Goal: Task Accomplishment & Management: Use online tool/utility

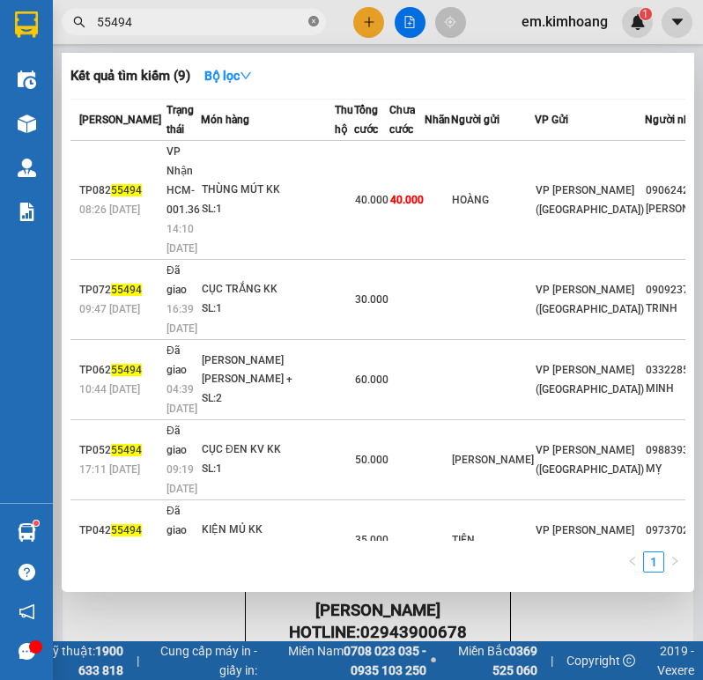
click at [312, 23] on icon "close-circle" at bounding box center [313, 21] width 11 height 11
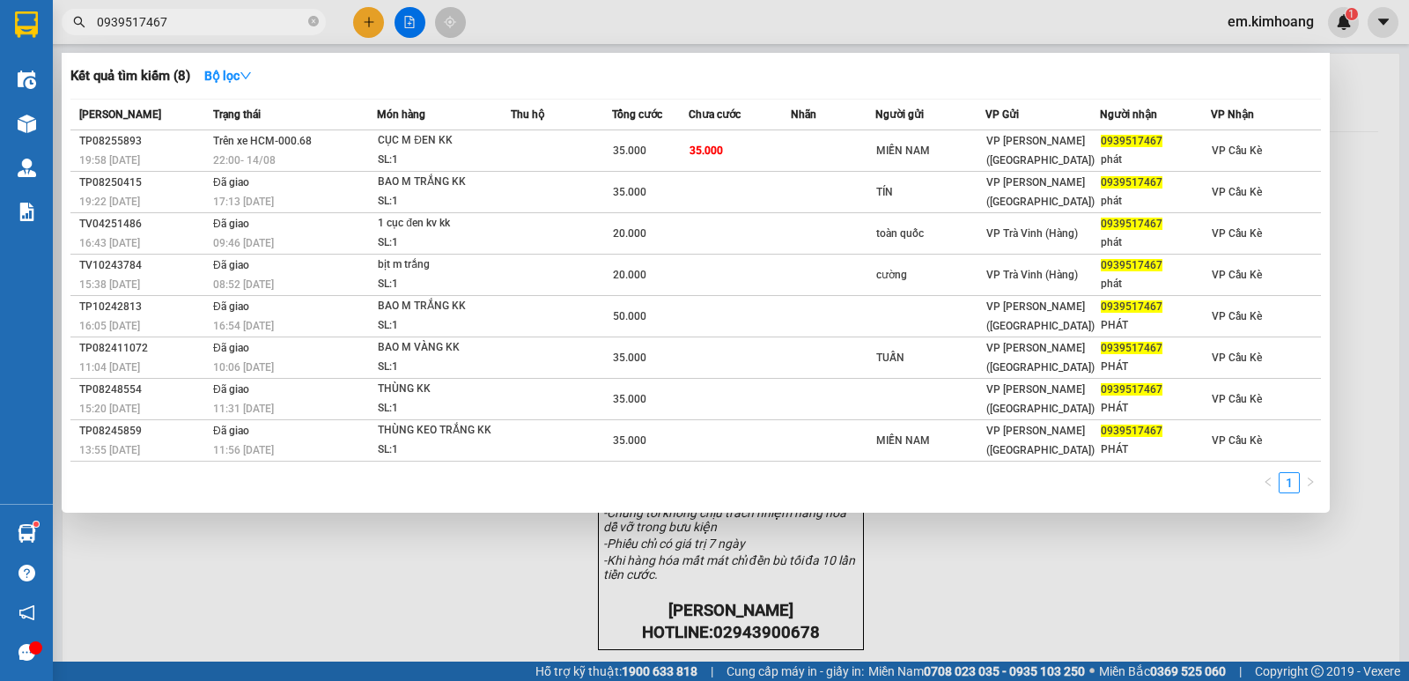
type input "0939517467"
click at [702, 567] on div at bounding box center [704, 340] width 1409 height 681
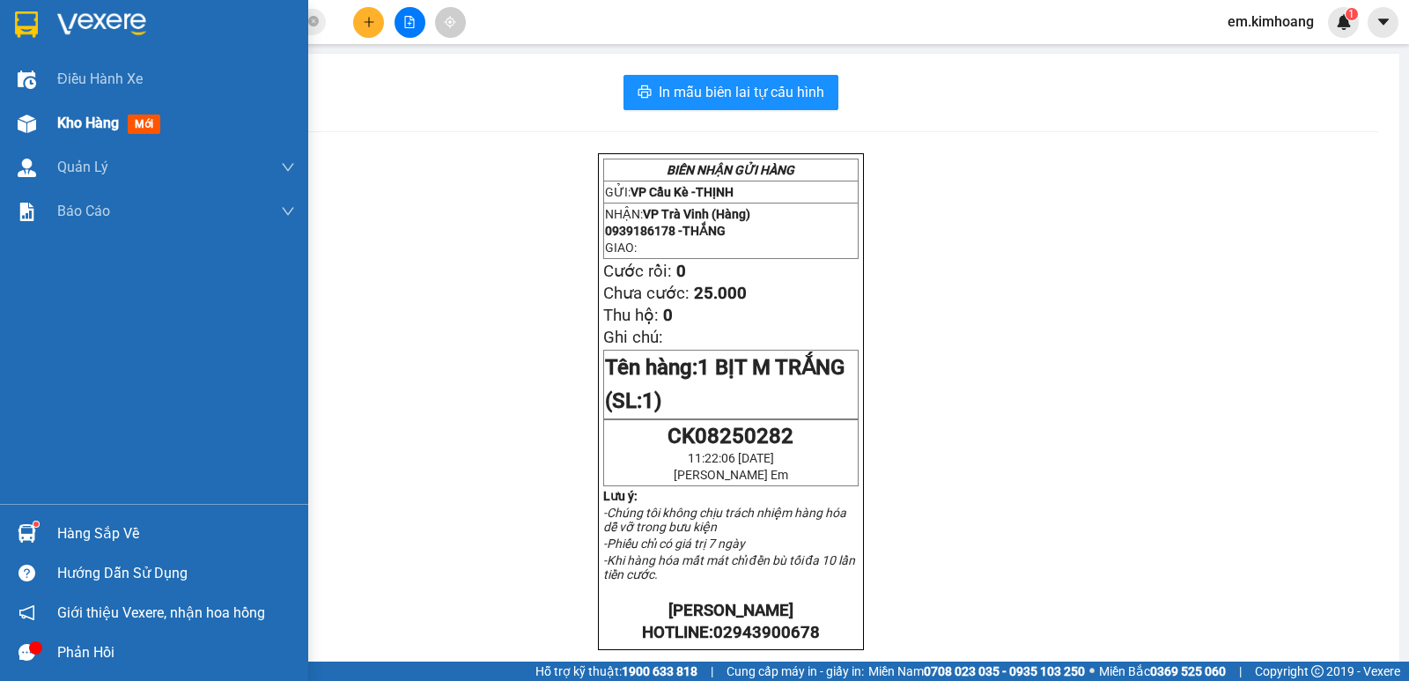
click at [70, 127] on span "Kho hàng" at bounding box center [88, 122] width 62 height 17
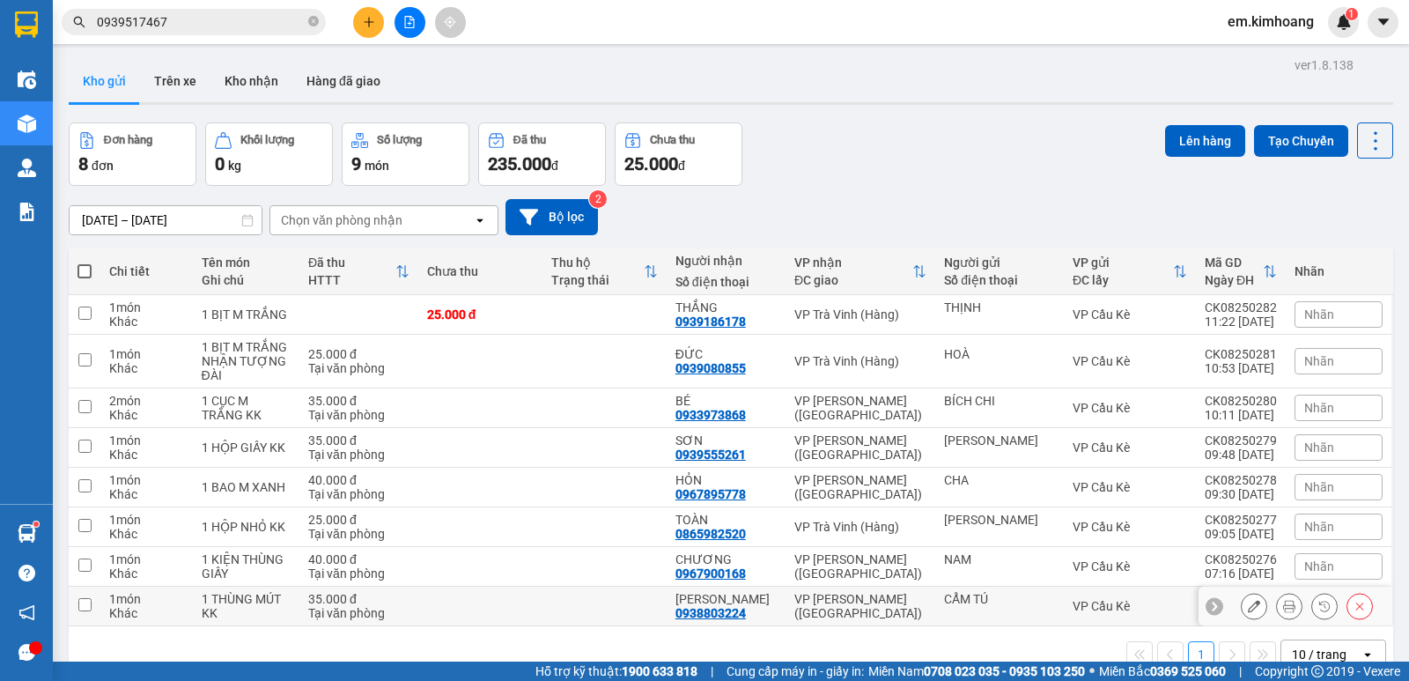
click at [702, 595] on div "CẨM TÚ" at bounding box center [999, 599] width 111 height 14
checkbox input "true"
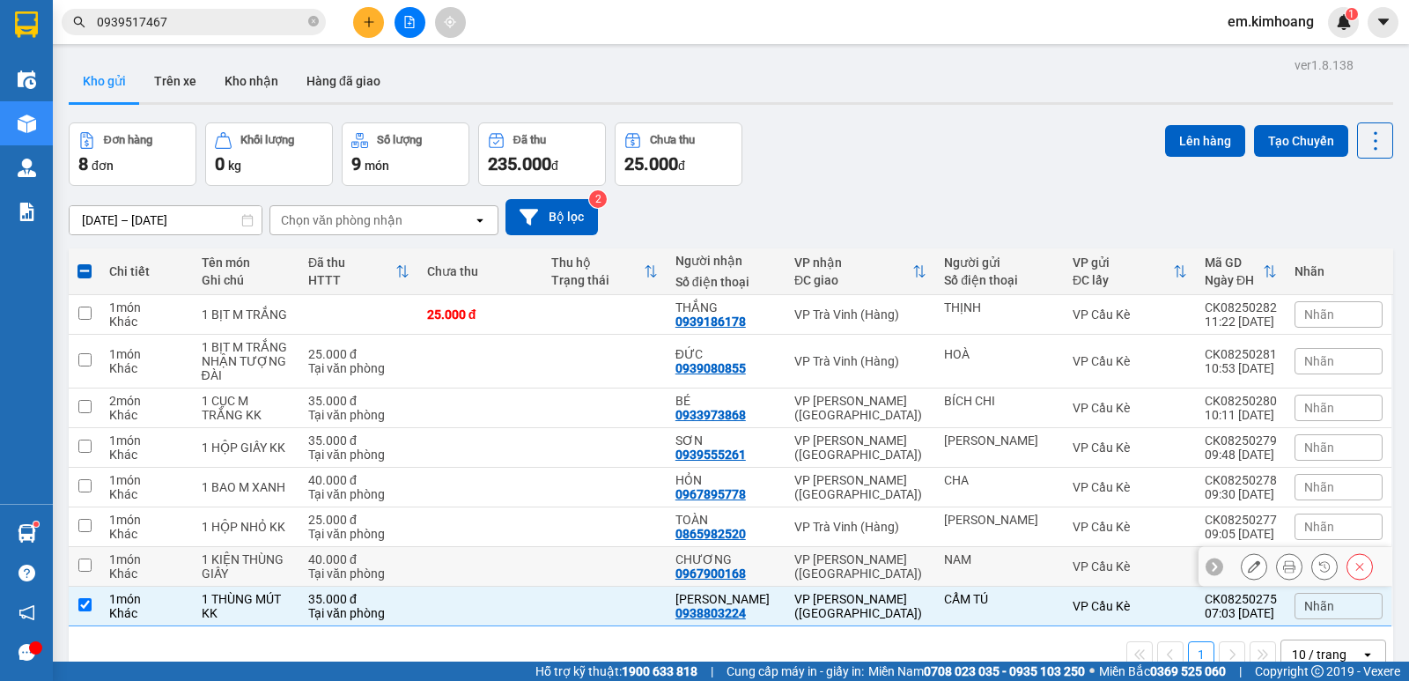
click at [702, 550] on td "NAM" at bounding box center [999, 567] width 129 height 40
checkbox input "true"
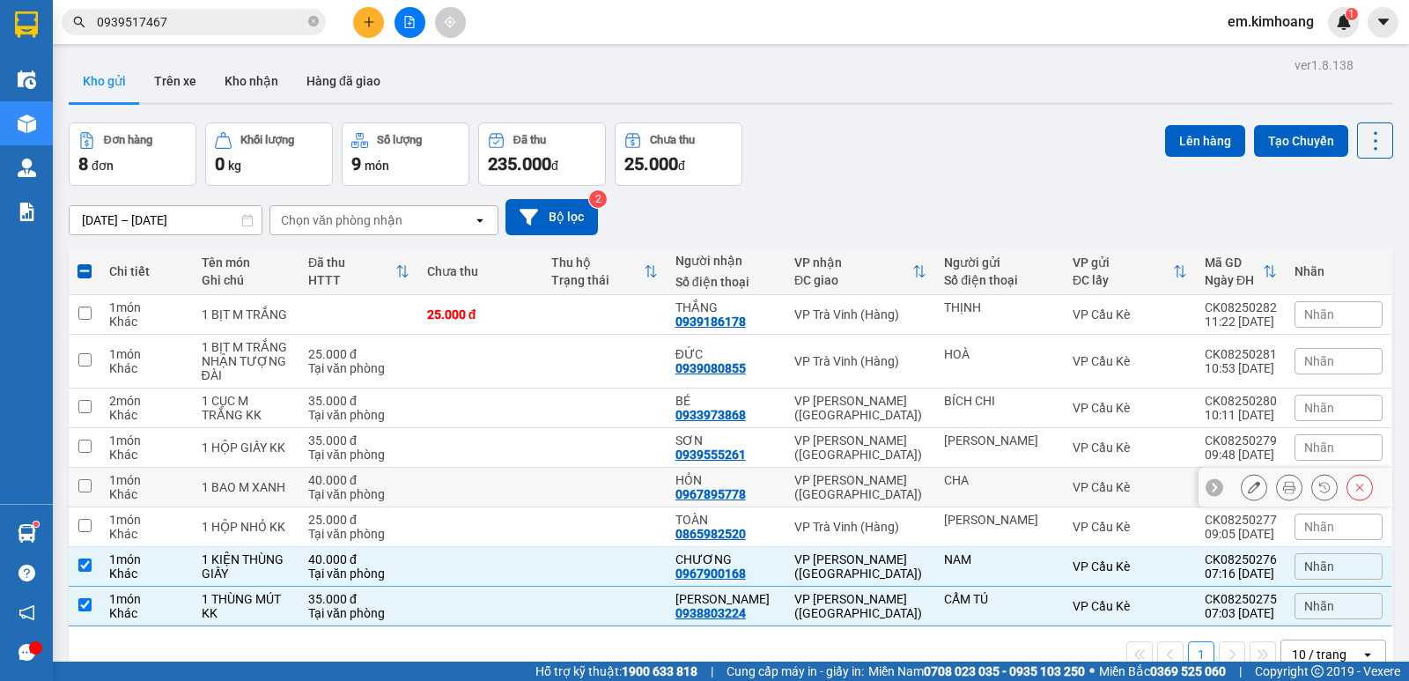
click at [702, 504] on td "CHA" at bounding box center [999, 488] width 129 height 40
checkbox input "true"
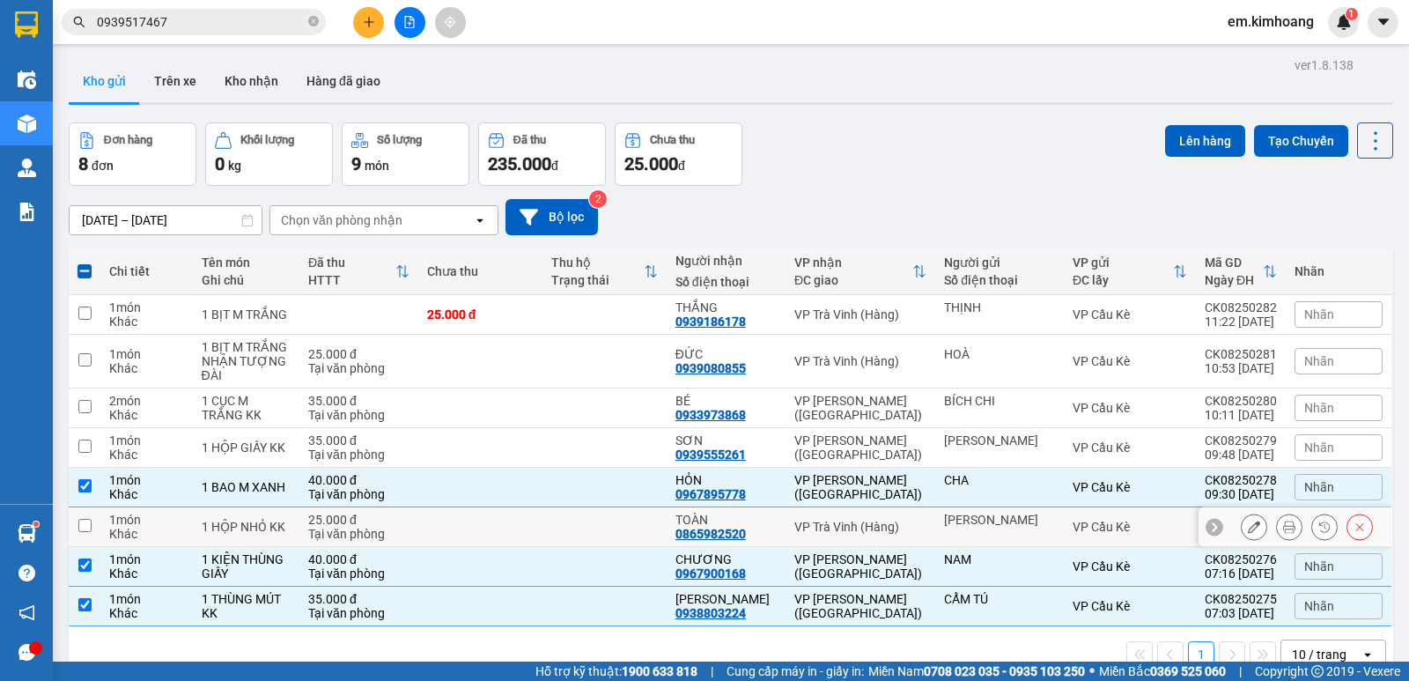
drag, startPoint x: 1019, startPoint y: 544, endPoint x: 1002, endPoint y: 521, distance: 28.4
click at [702, 541] on td "HUỲNH NHƯ" at bounding box center [999, 527] width 129 height 40
checkbox input "true"
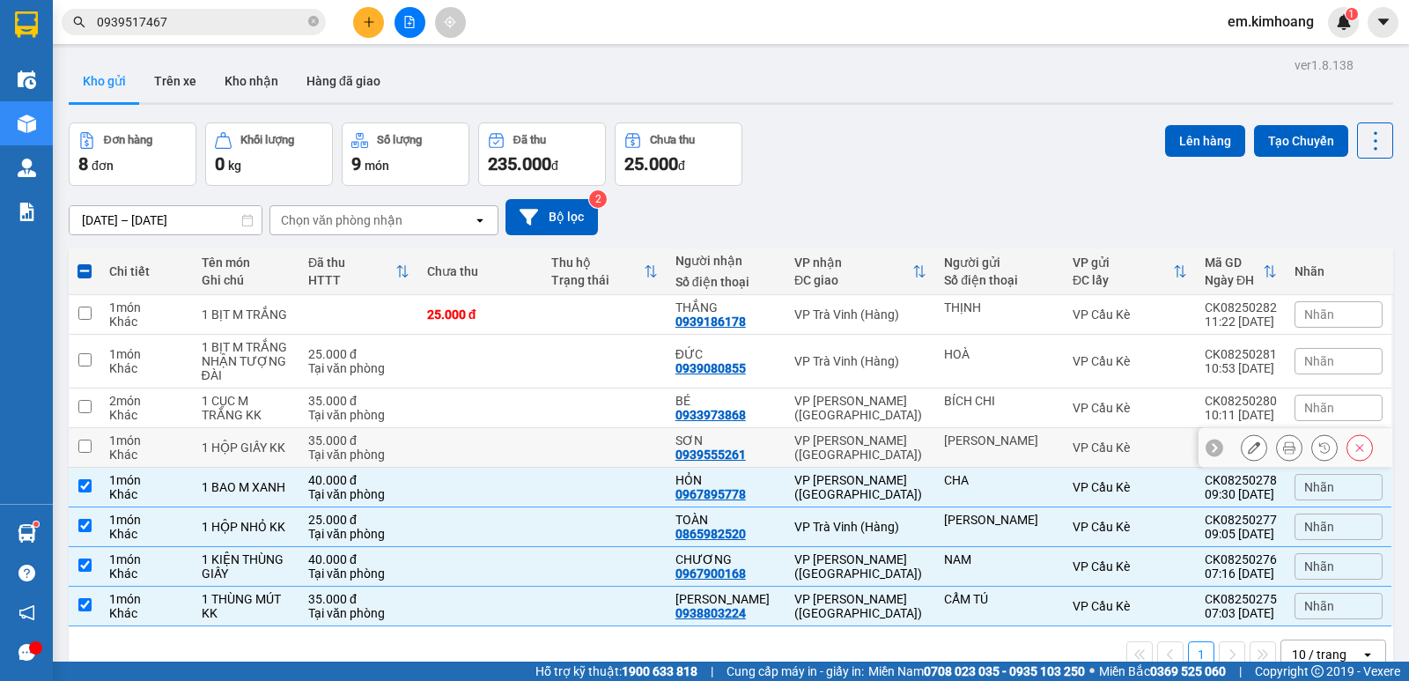
click at [702, 446] on div "THẠCH SẾT" at bounding box center [999, 440] width 111 height 14
checkbox input "true"
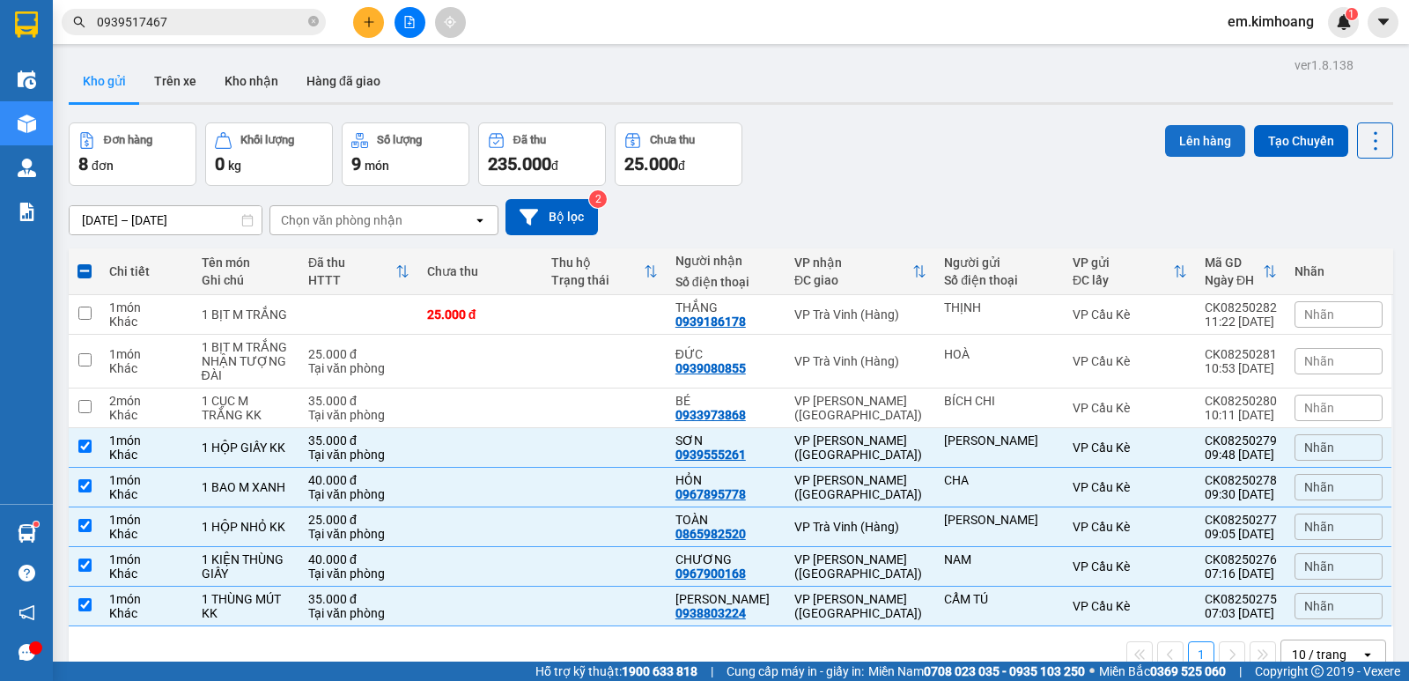
click at [702, 135] on button "Lên hàng" at bounding box center [1205, 141] width 80 height 32
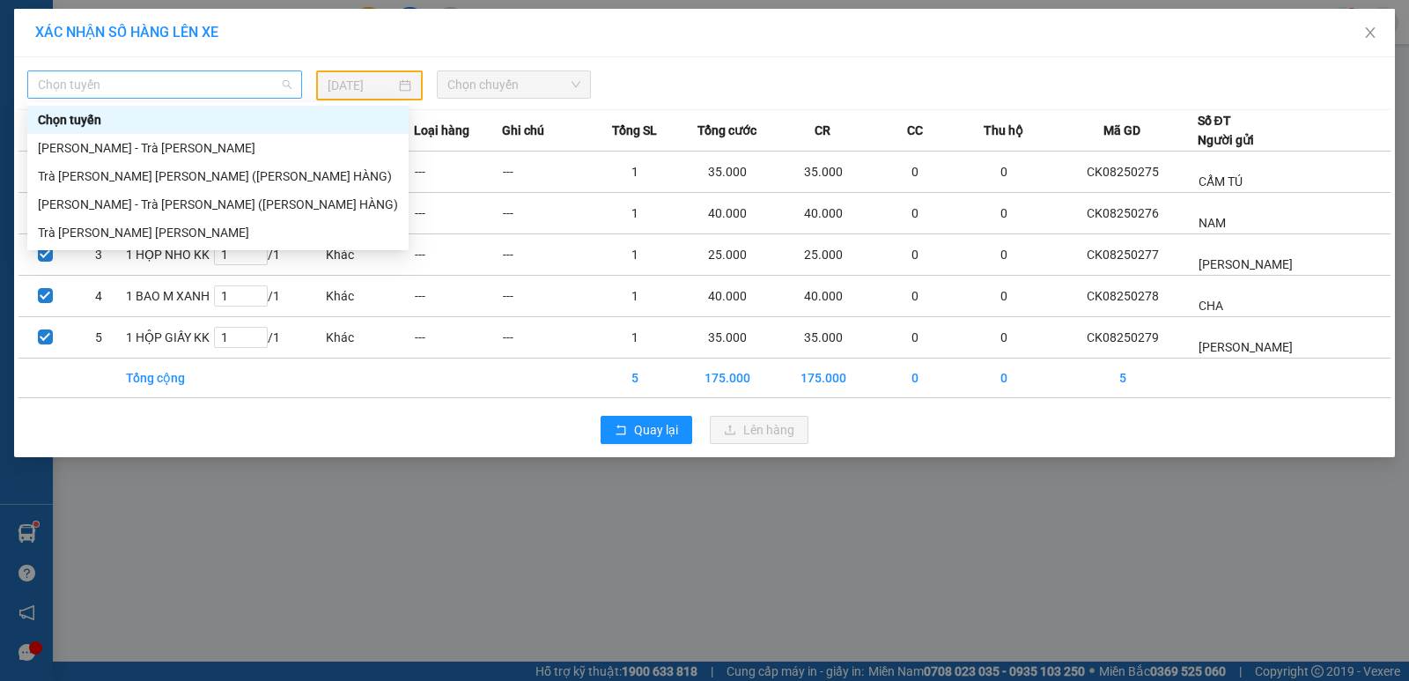
click at [153, 84] on span "Chọn tuyến" at bounding box center [165, 84] width 254 height 26
click at [214, 228] on div "Trà Vinh - [PERSON_NAME]" at bounding box center [218, 232] width 360 height 19
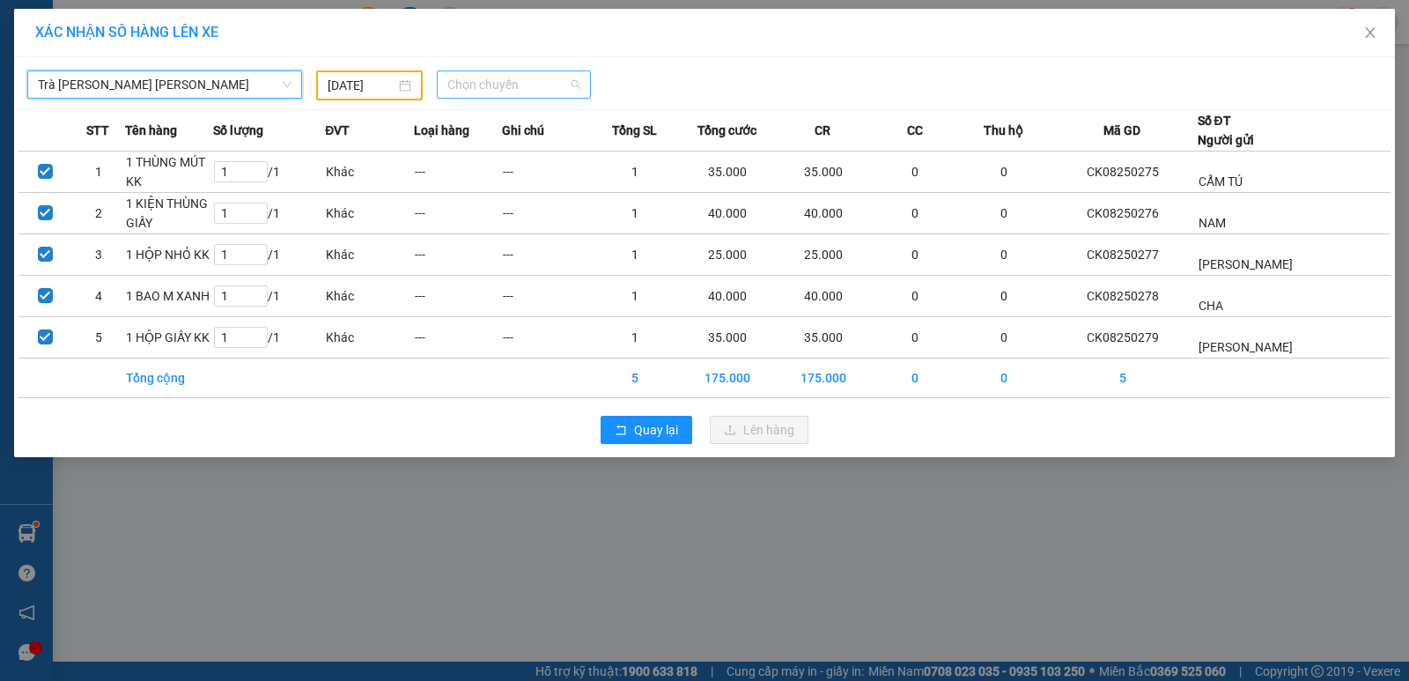
click at [558, 96] on span "Chọn chuyến" at bounding box center [513, 84] width 133 height 26
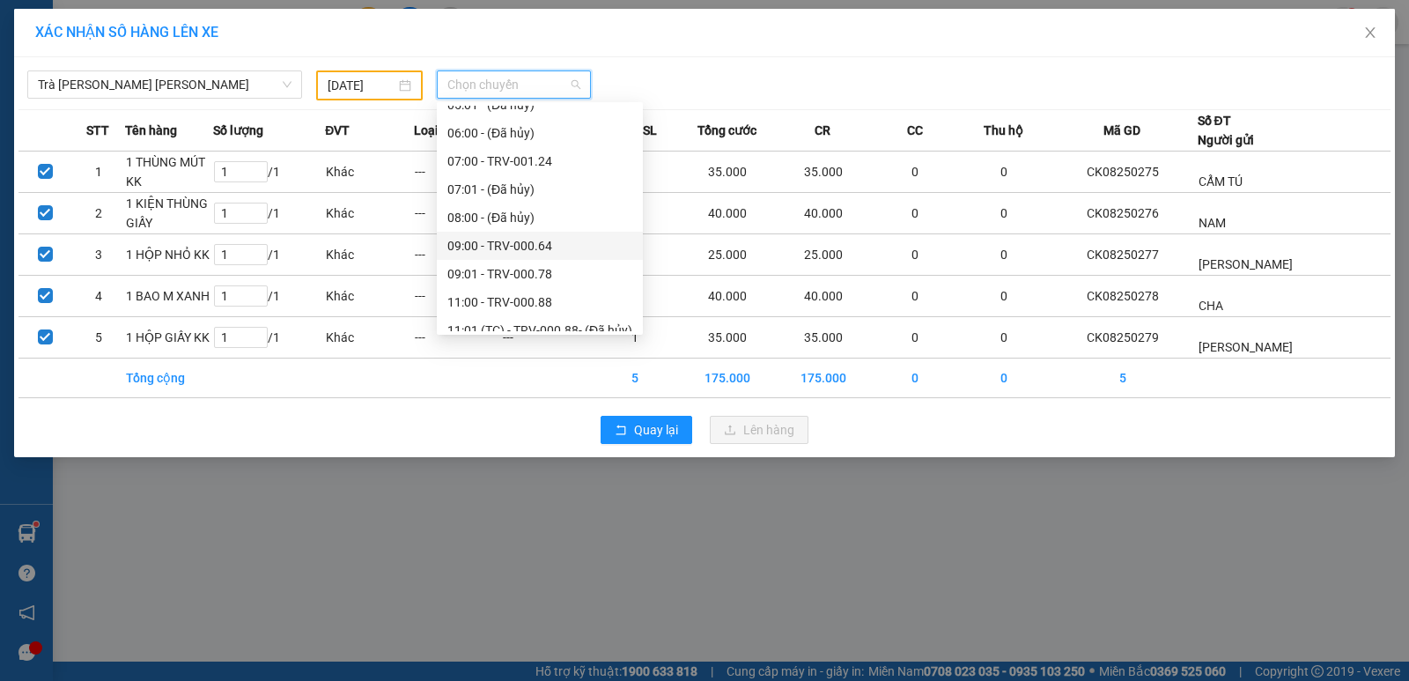
scroll to position [352, 0]
click at [532, 269] on div "11:00 - TRV-000.88" at bounding box center [539, 274] width 185 height 19
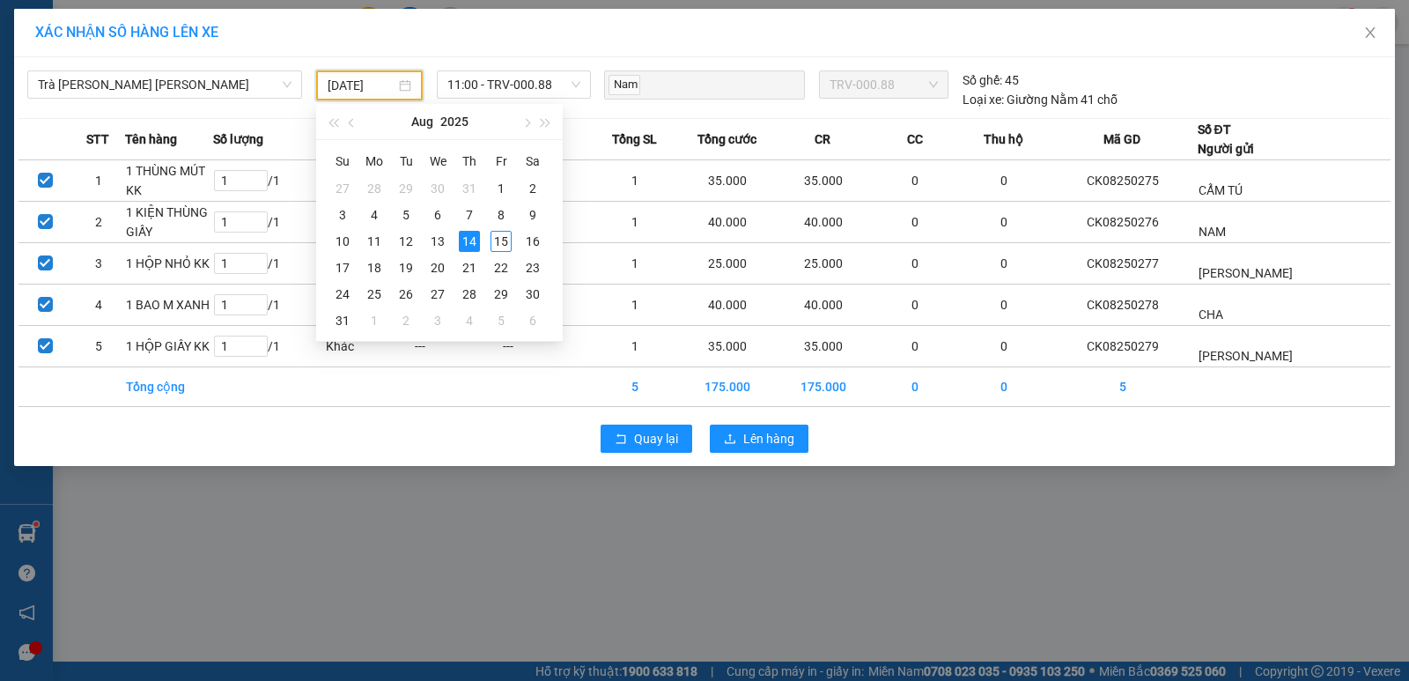
click at [365, 78] on input "[DATE]" at bounding box center [362, 85] width 68 height 19
click at [500, 238] on div "15" at bounding box center [500, 241] width 21 height 21
type input "[DATE]"
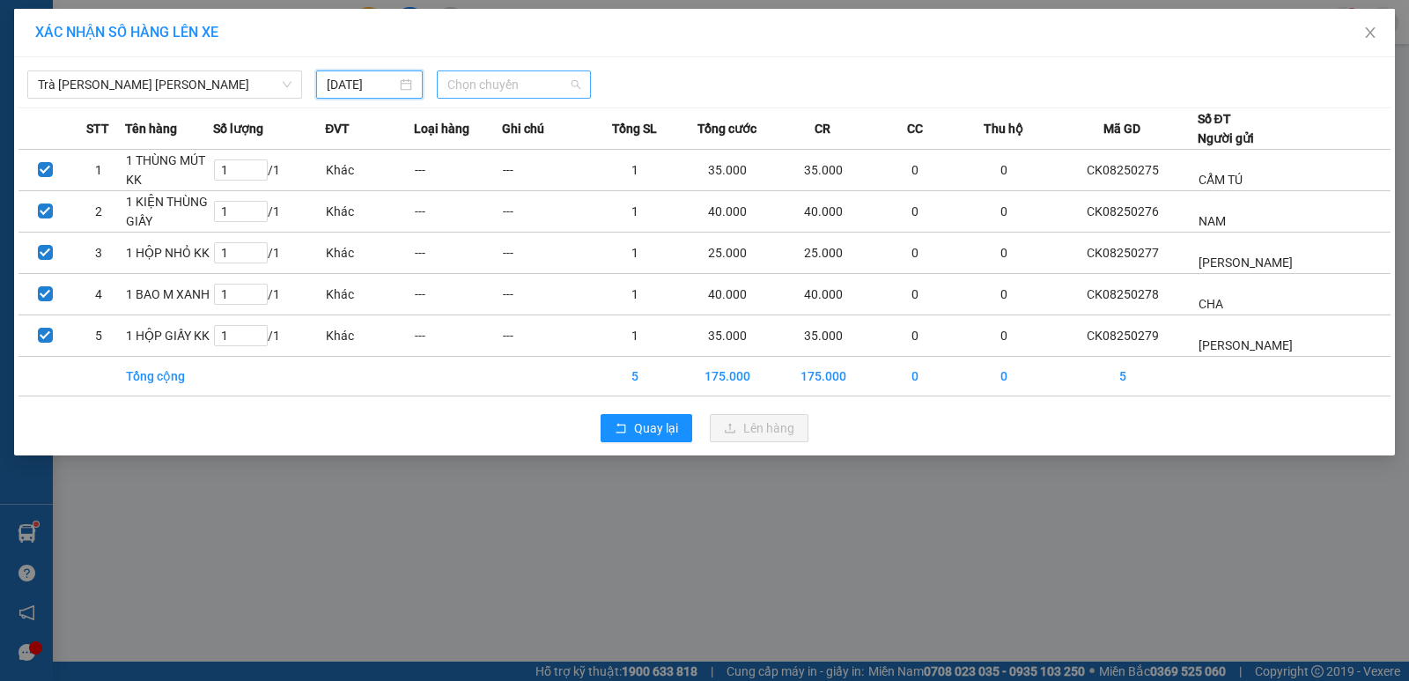
scroll to position [0, 0]
click at [511, 86] on span "Chọn chuyến" at bounding box center [513, 84] width 133 height 26
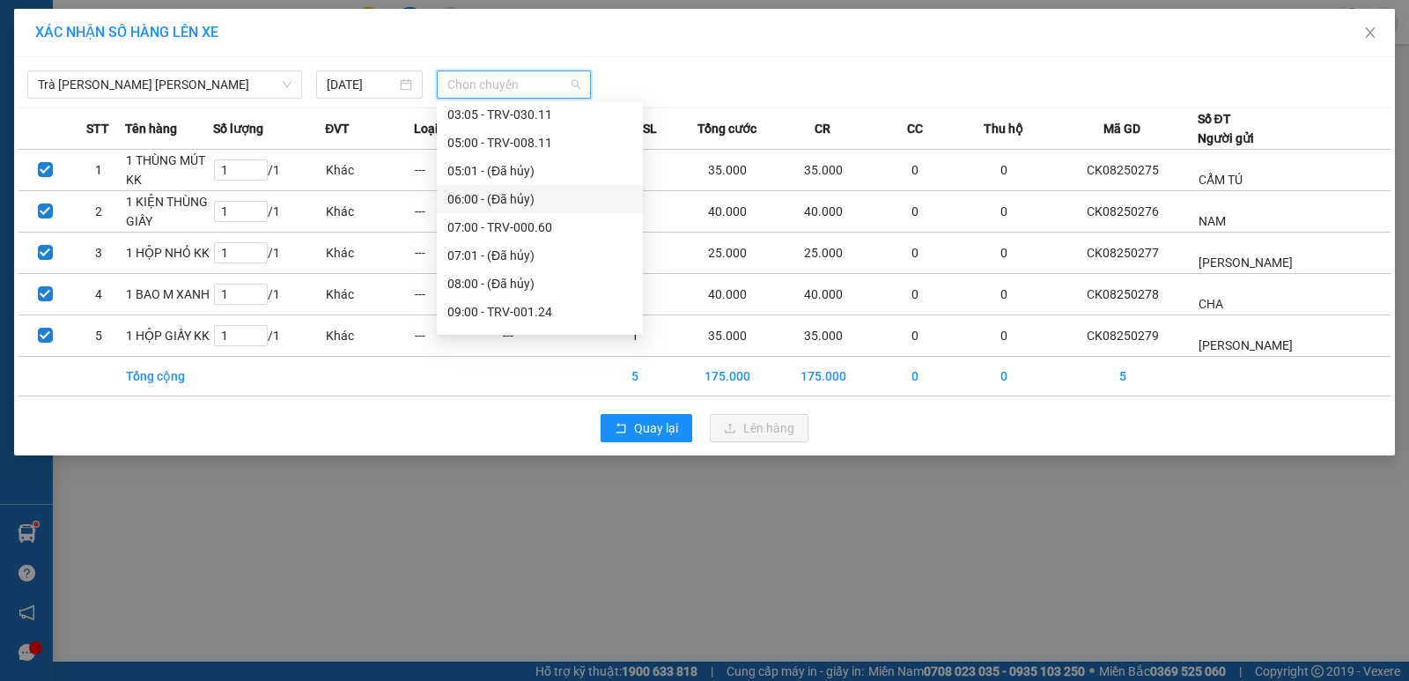
scroll to position [352, 0]
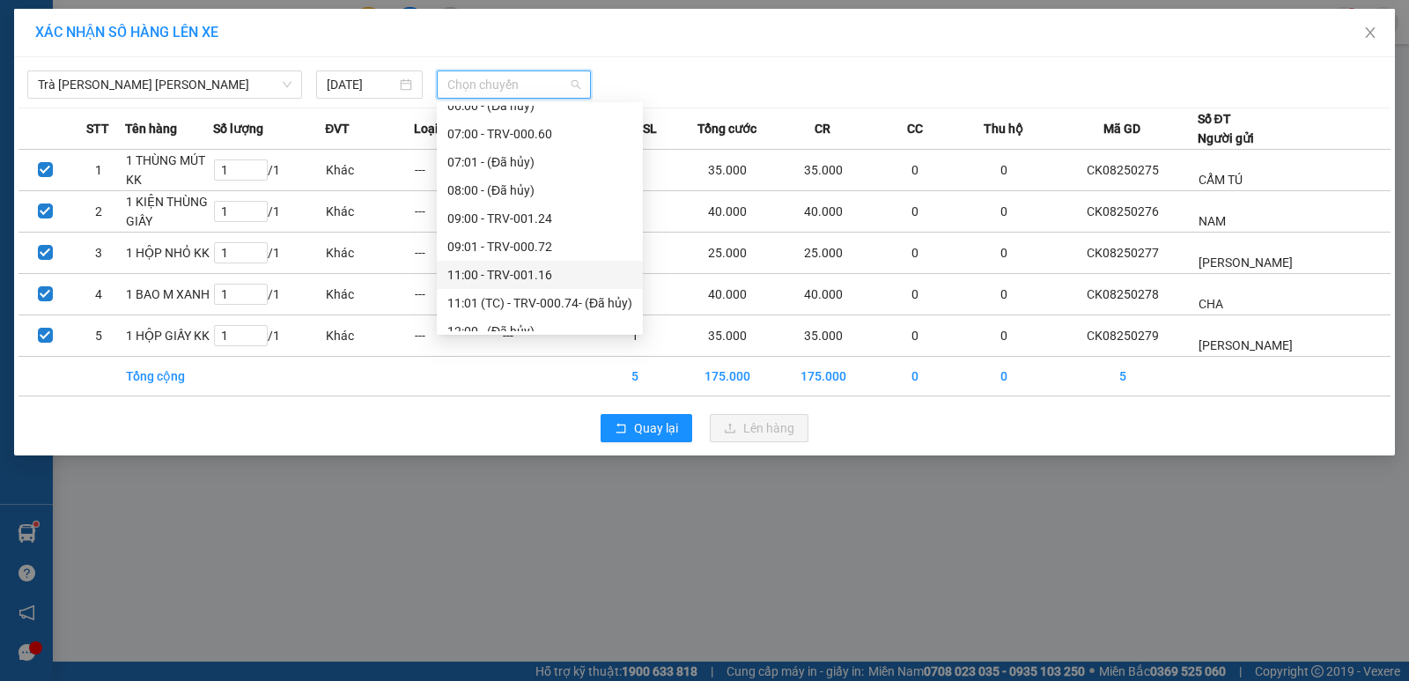
click at [559, 267] on div "11:00 - TRV-001.16" at bounding box center [539, 274] width 185 height 19
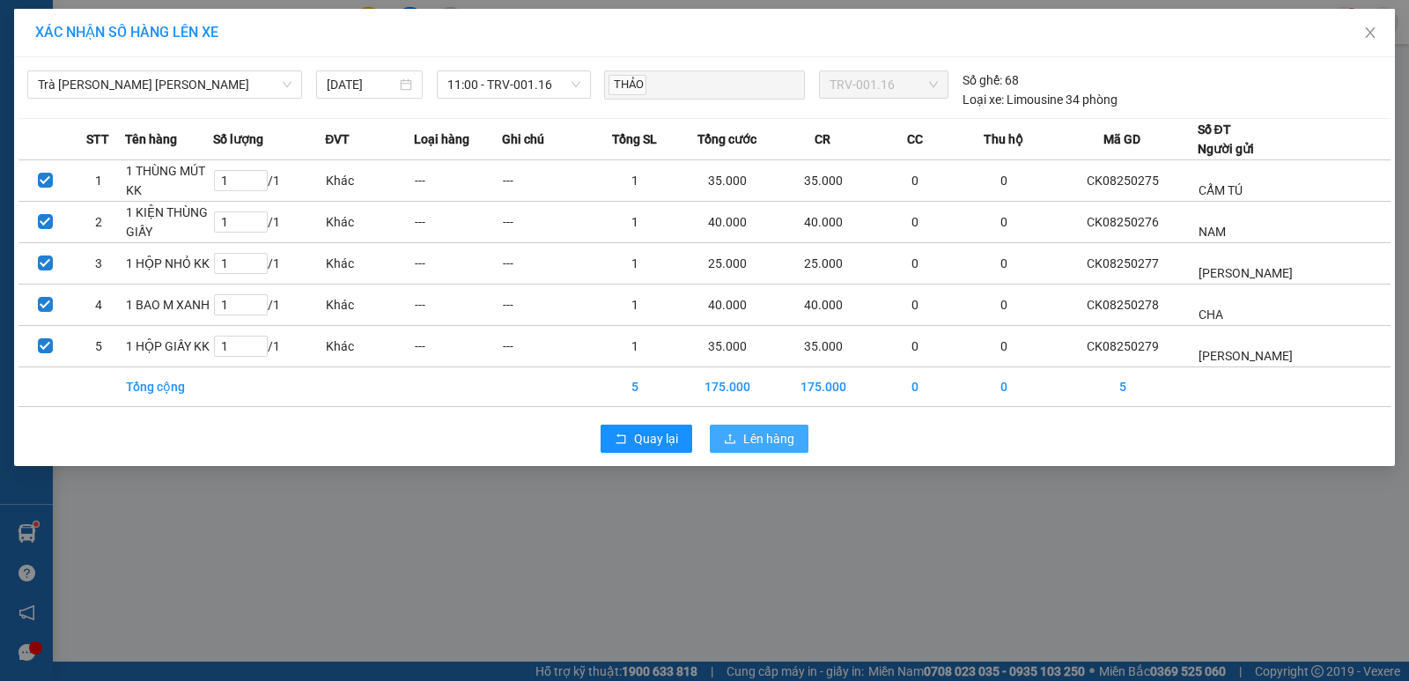
click at [702, 440] on button "Lên hàng" at bounding box center [759, 438] width 99 height 28
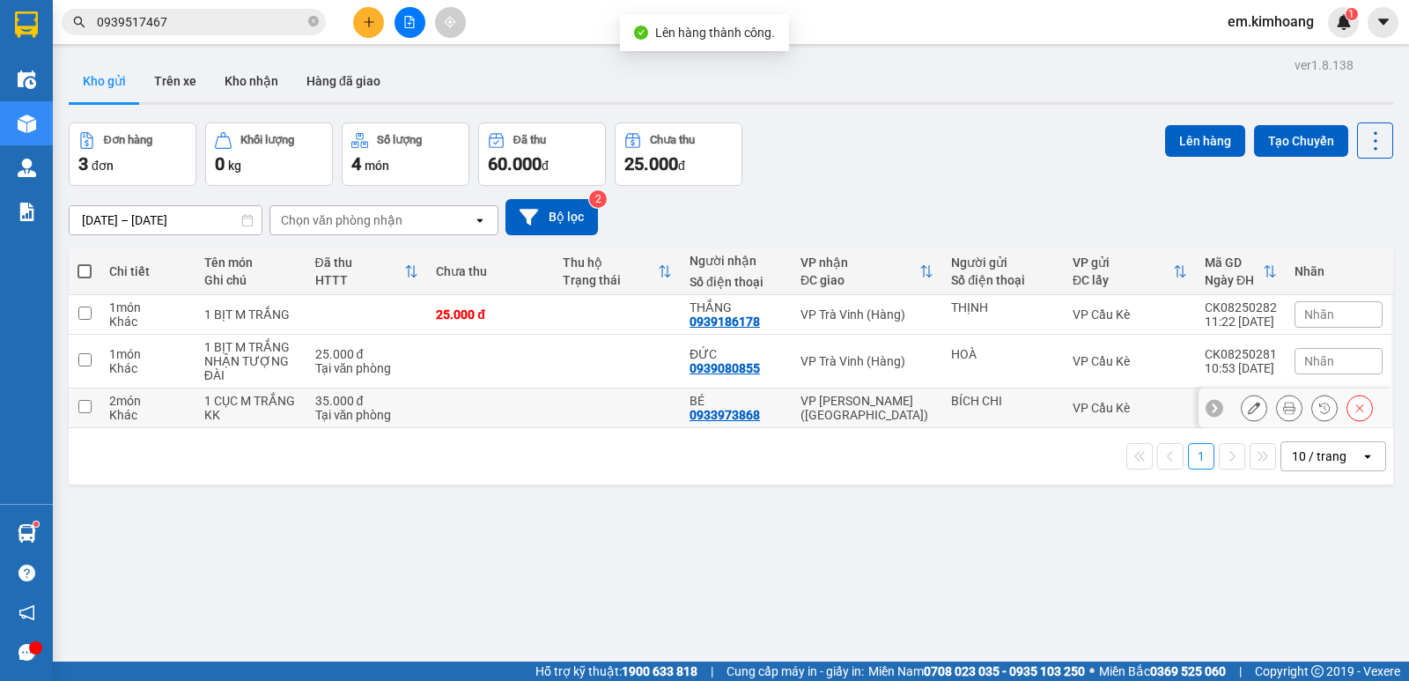
click at [702, 411] on div "VP Cầu Kè" at bounding box center [1129, 408] width 114 height 14
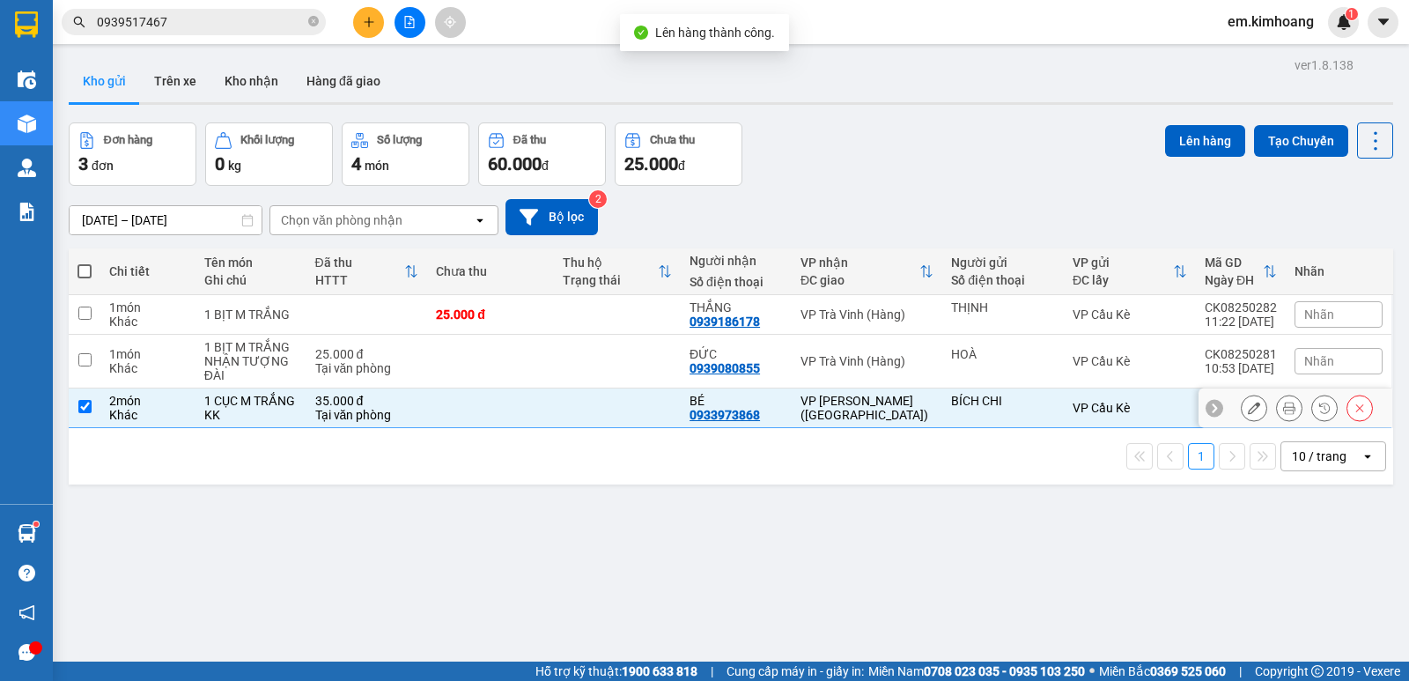
checkbox input "true"
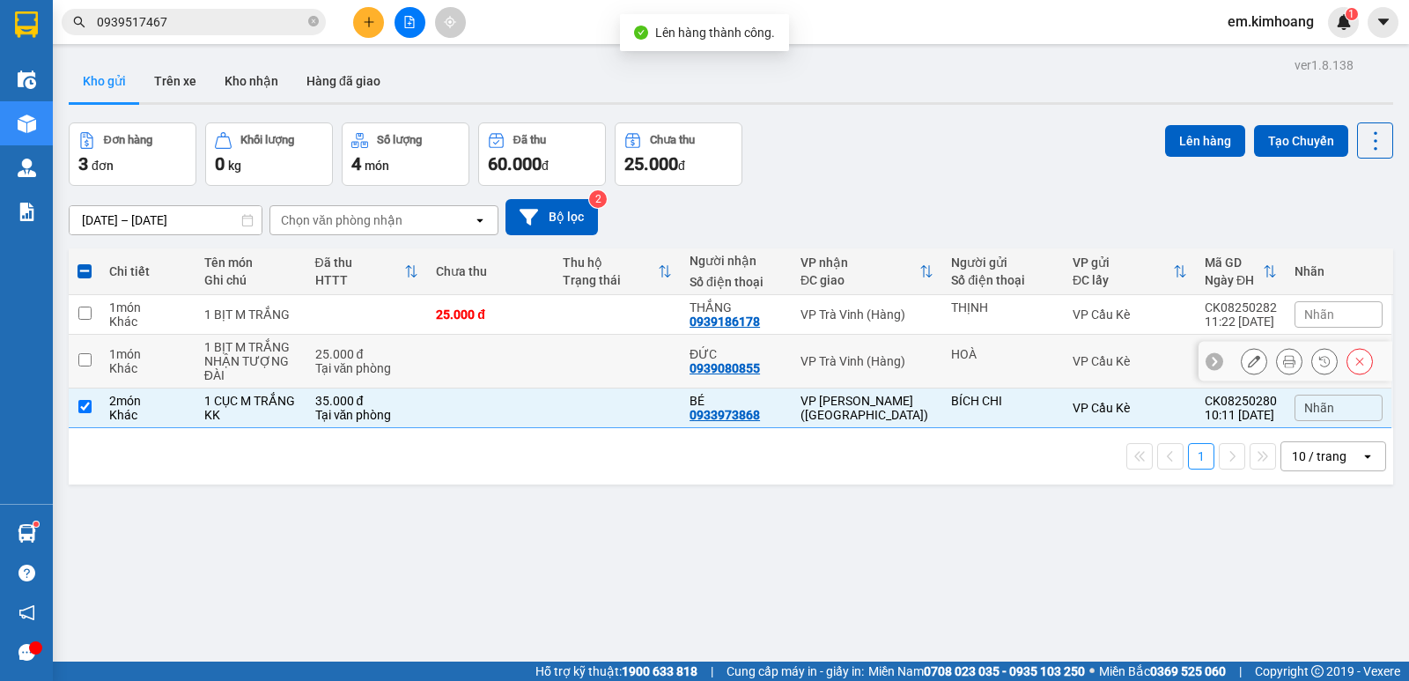
click at [702, 348] on td "VP Cầu Kè" at bounding box center [1130, 362] width 132 height 54
checkbox input "true"
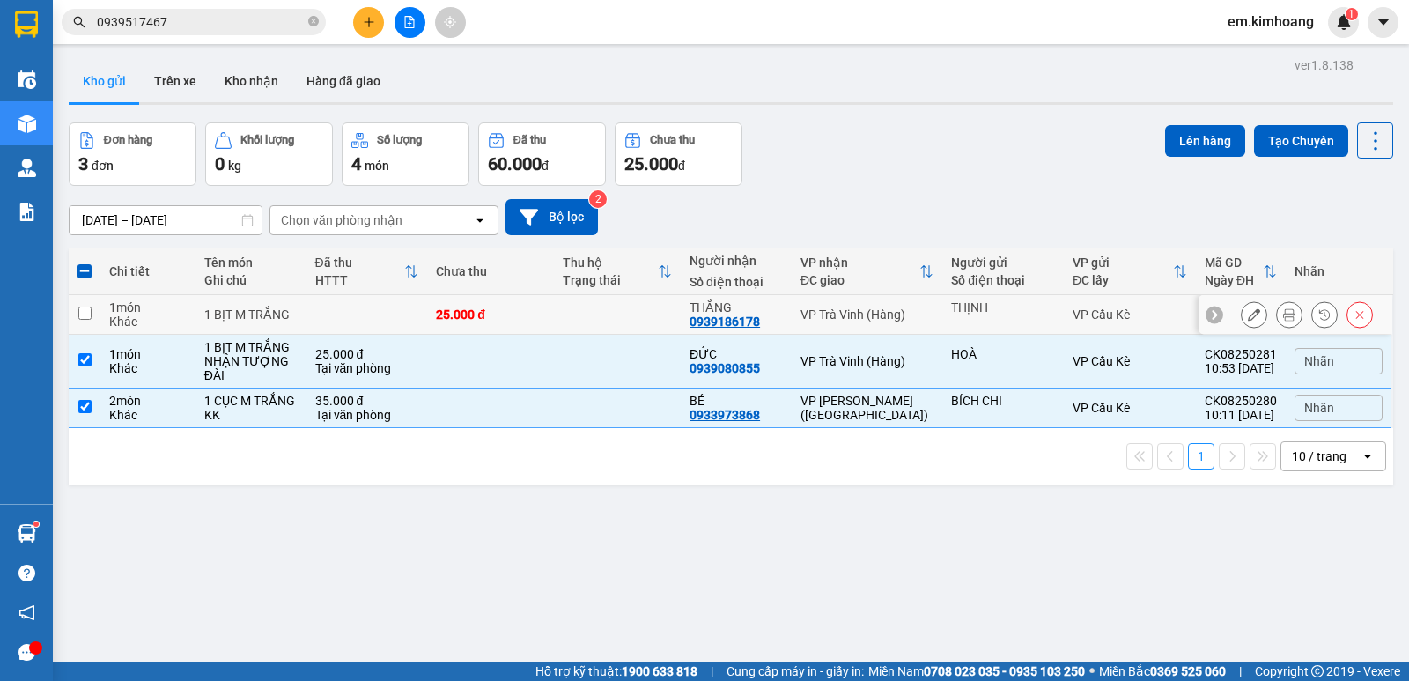
click at [702, 295] on td "THỊNH" at bounding box center [1003, 315] width 122 height 40
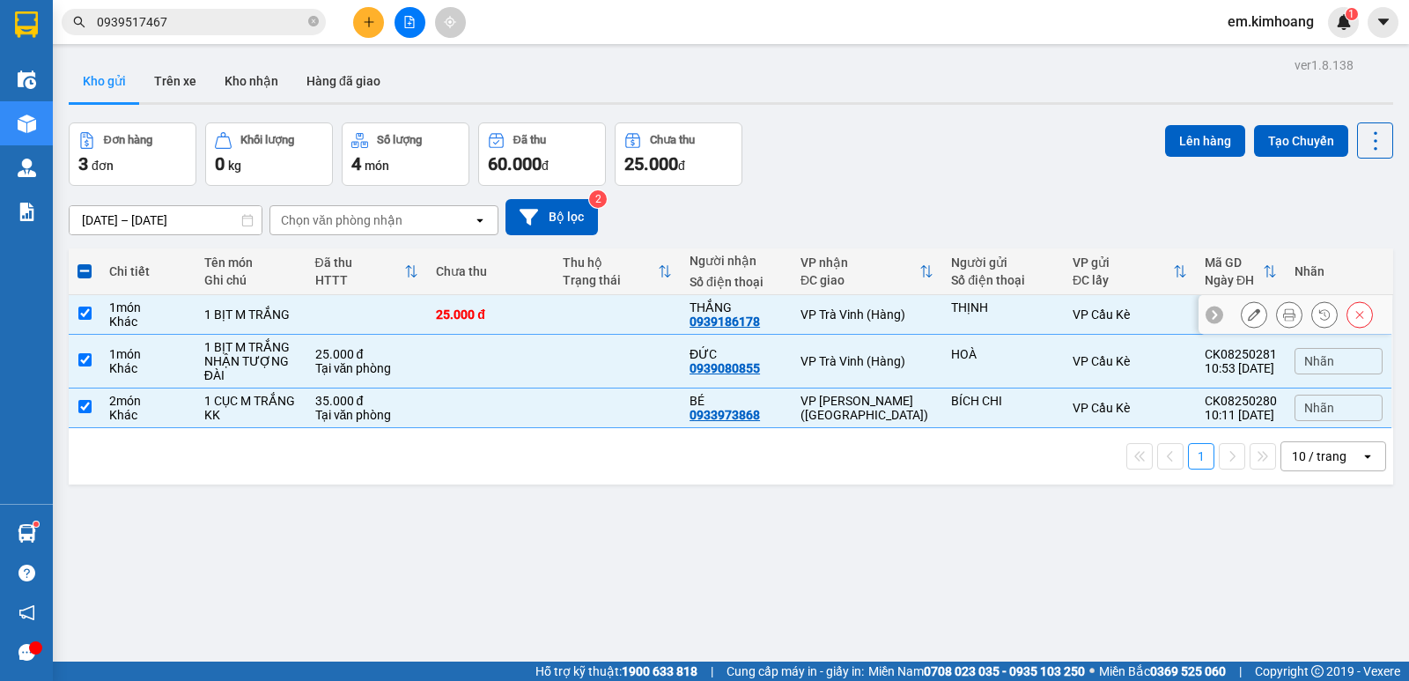
checkbox input "true"
click at [702, 134] on button "Lên hàng" at bounding box center [1205, 141] width 80 height 32
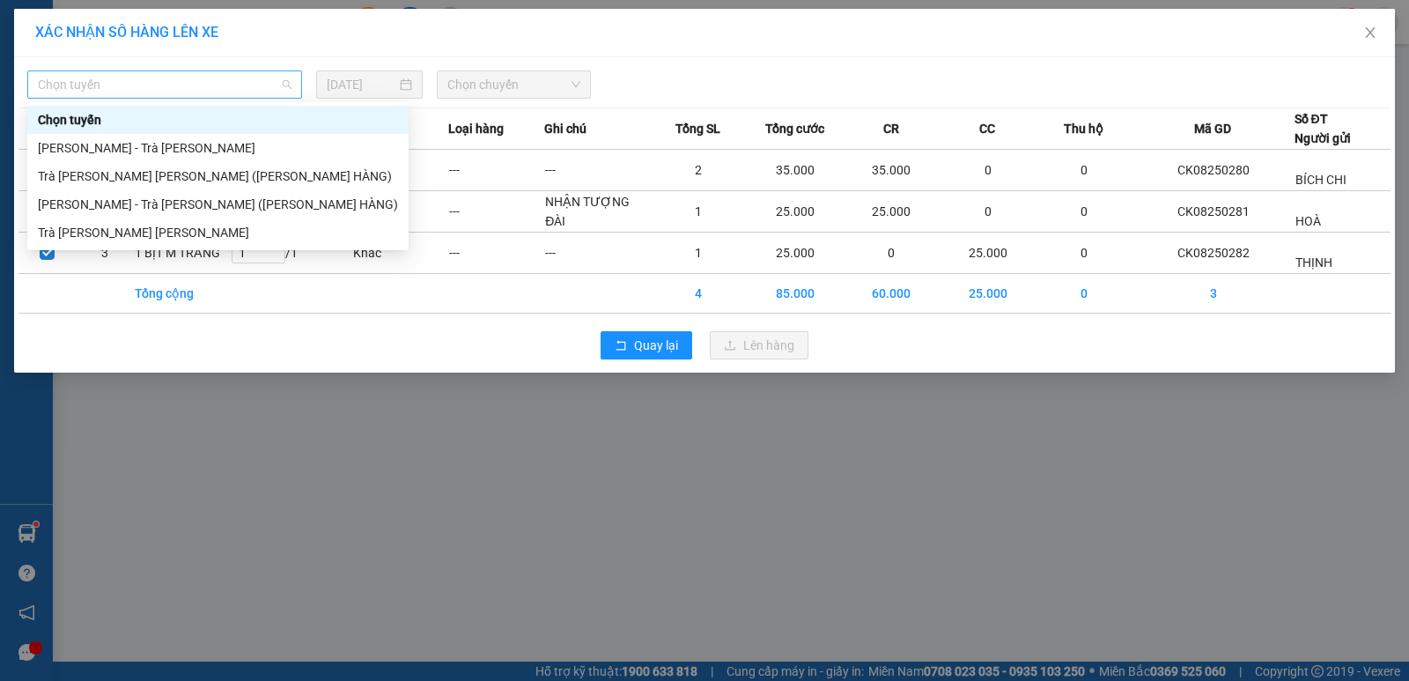
click at [152, 85] on span "Chọn tuyến" at bounding box center [165, 84] width 254 height 26
click at [179, 226] on div "Trà Vinh - [PERSON_NAME]" at bounding box center [218, 232] width 360 height 19
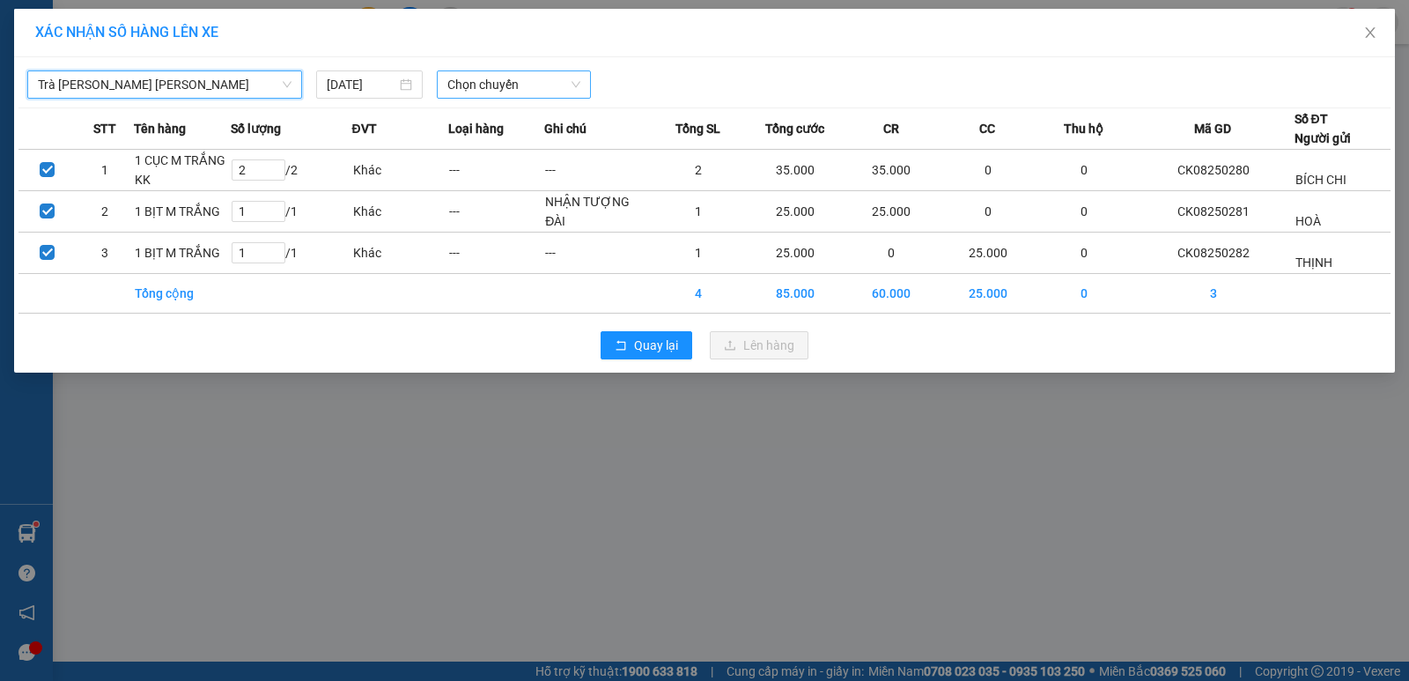
click at [454, 89] on span "Chọn chuyến" at bounding box center [513, 84] width 133 height 26
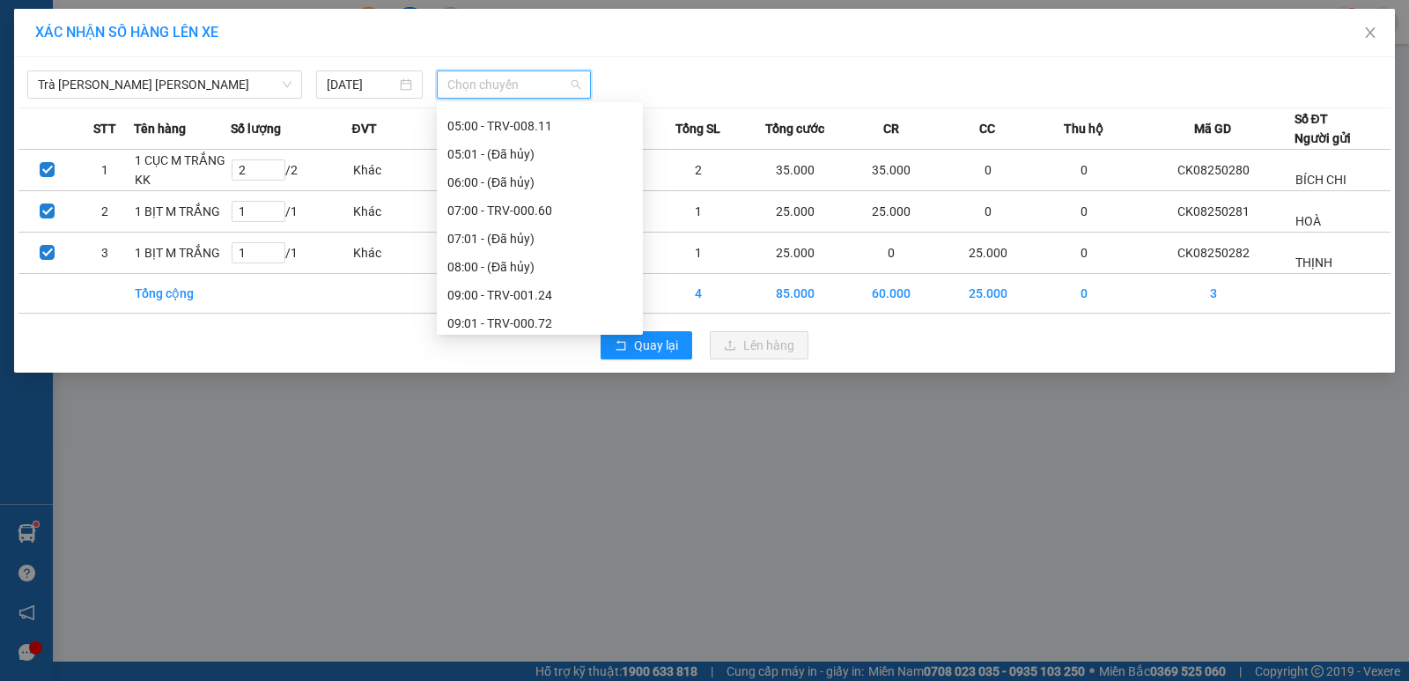
scroll to position [528, 0]
click at [548, 173] on div "13:00 - TRV-000.68" at bounding box center [539, 182] width 185 height 19
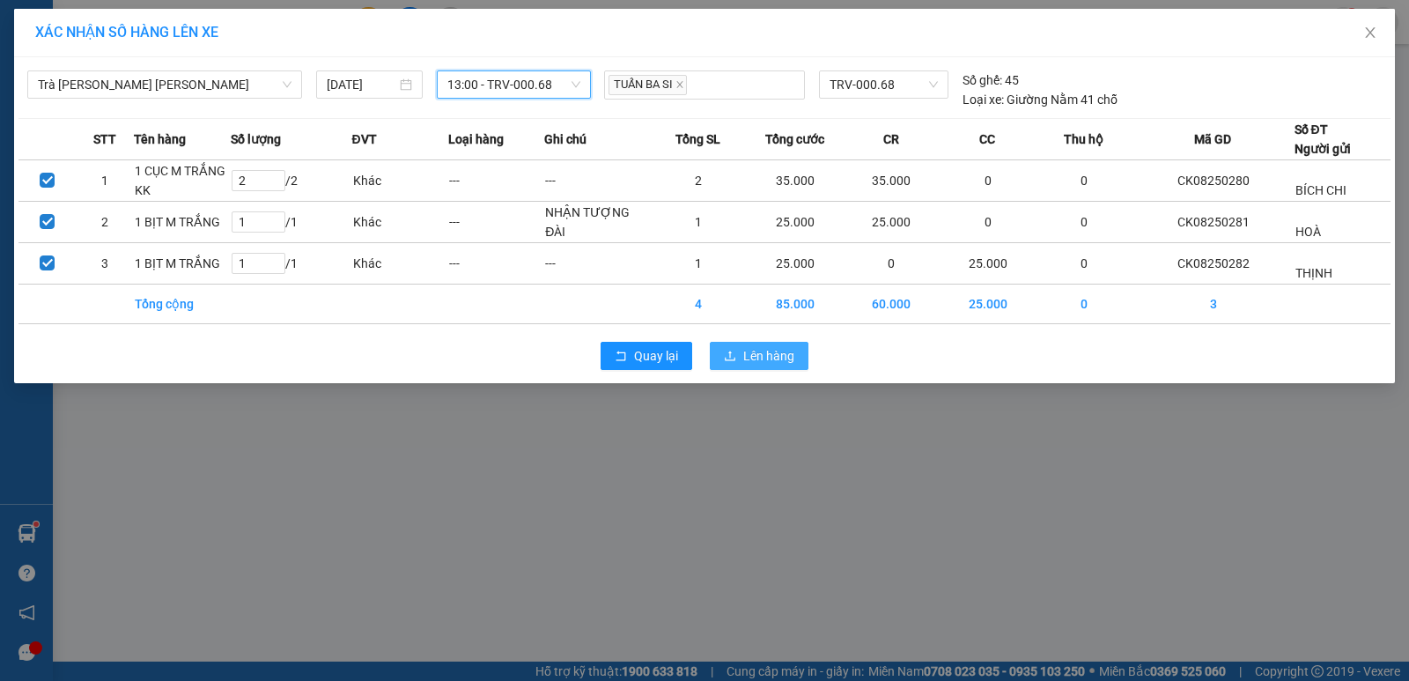
click at [702, 358] on span "Lên hàng" at bounding box center [768, 355] width 51 height 19
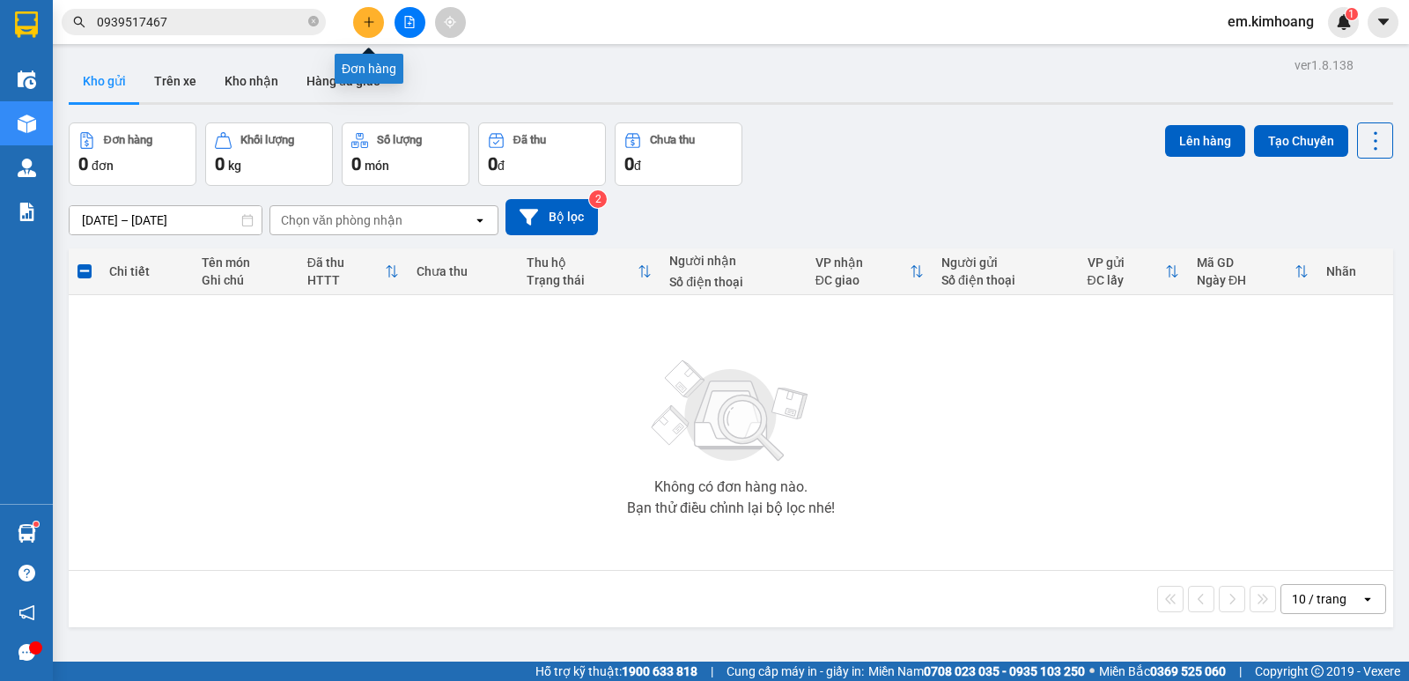
click at [366, 23] on icon "plus" at bounding box center [369, 22] width 12 height 12
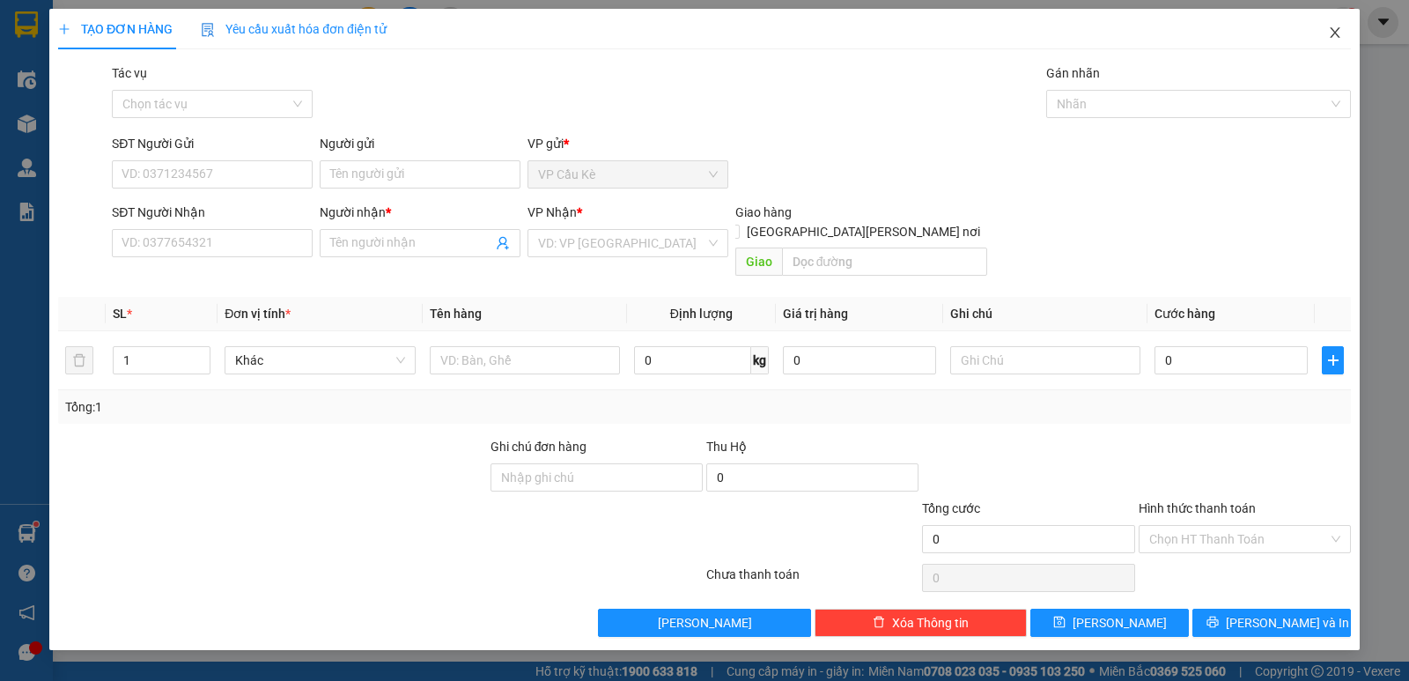
click at [702, 31] on icon "close" at bounding box center [1335, 33] width 14 height 14
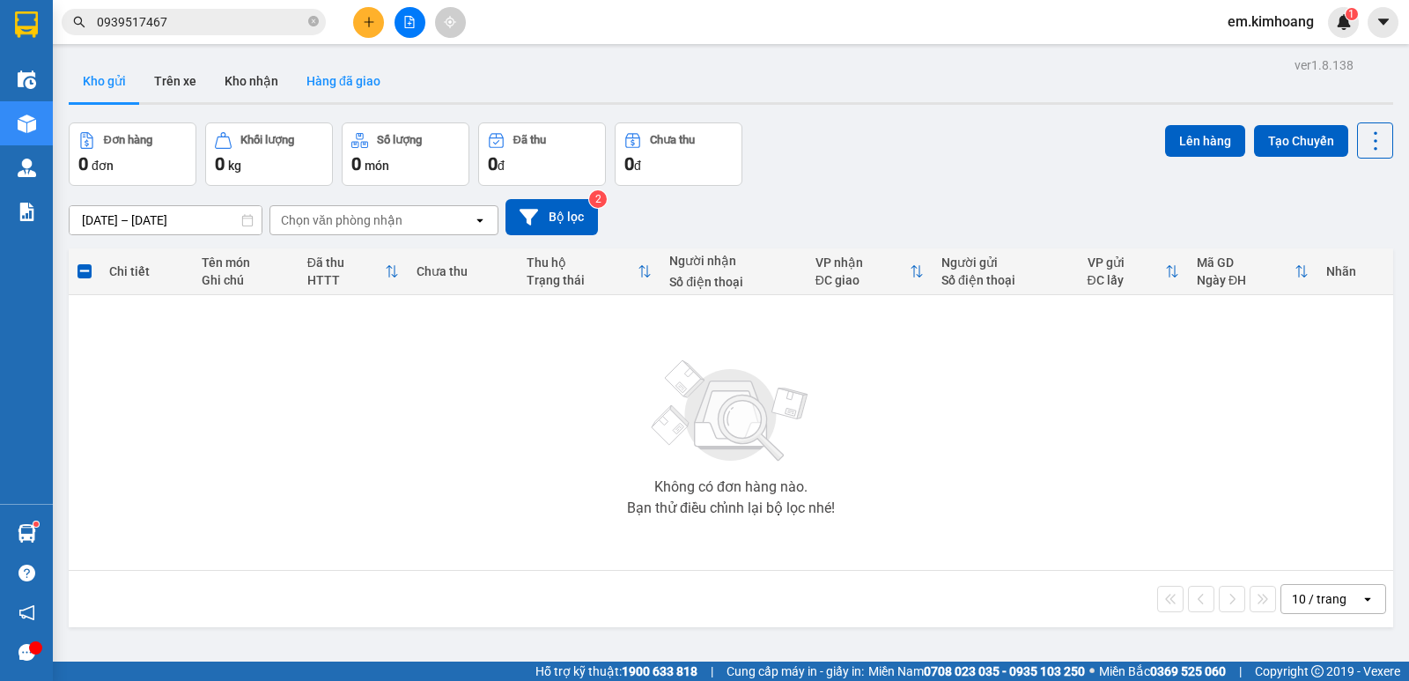
click at [330, 88] on button "Hàng đã giao" at bounding box center [343, 81] width 102 height 42
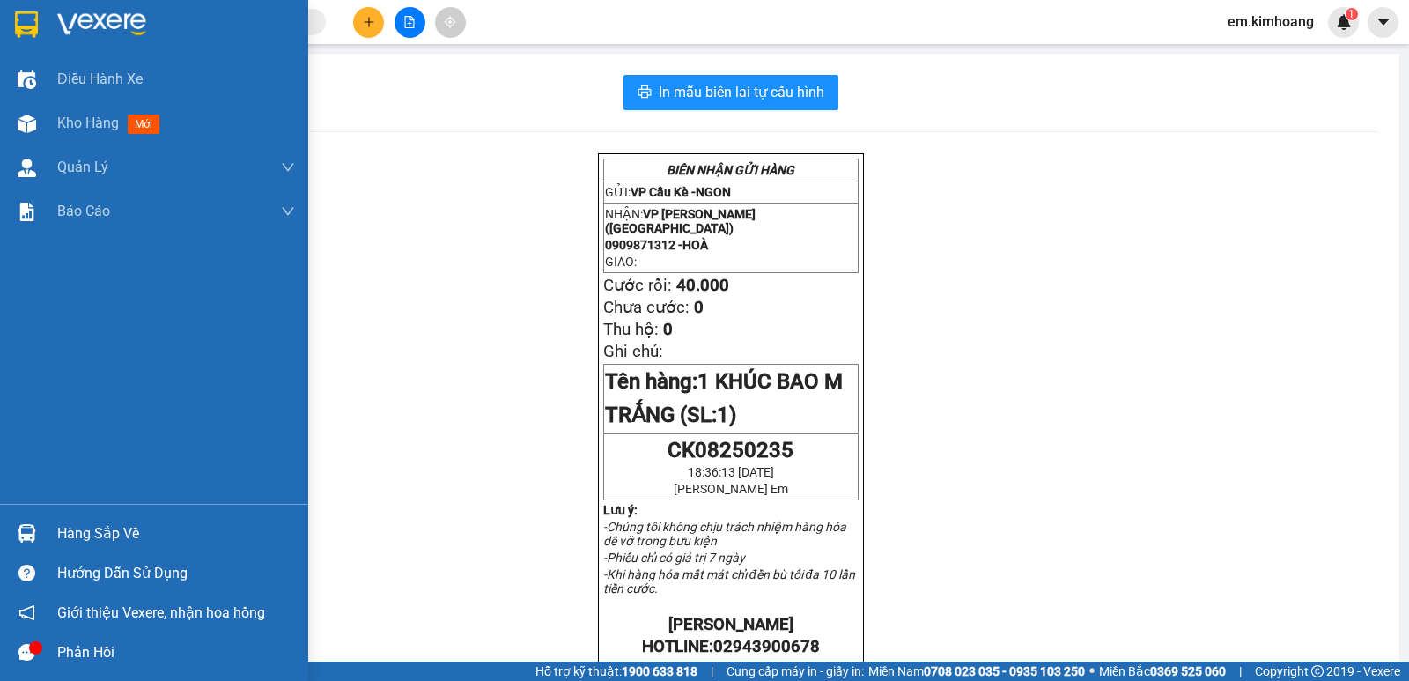
click at [40, 530] on div at bounding box center [26, 533] width 31 height 31
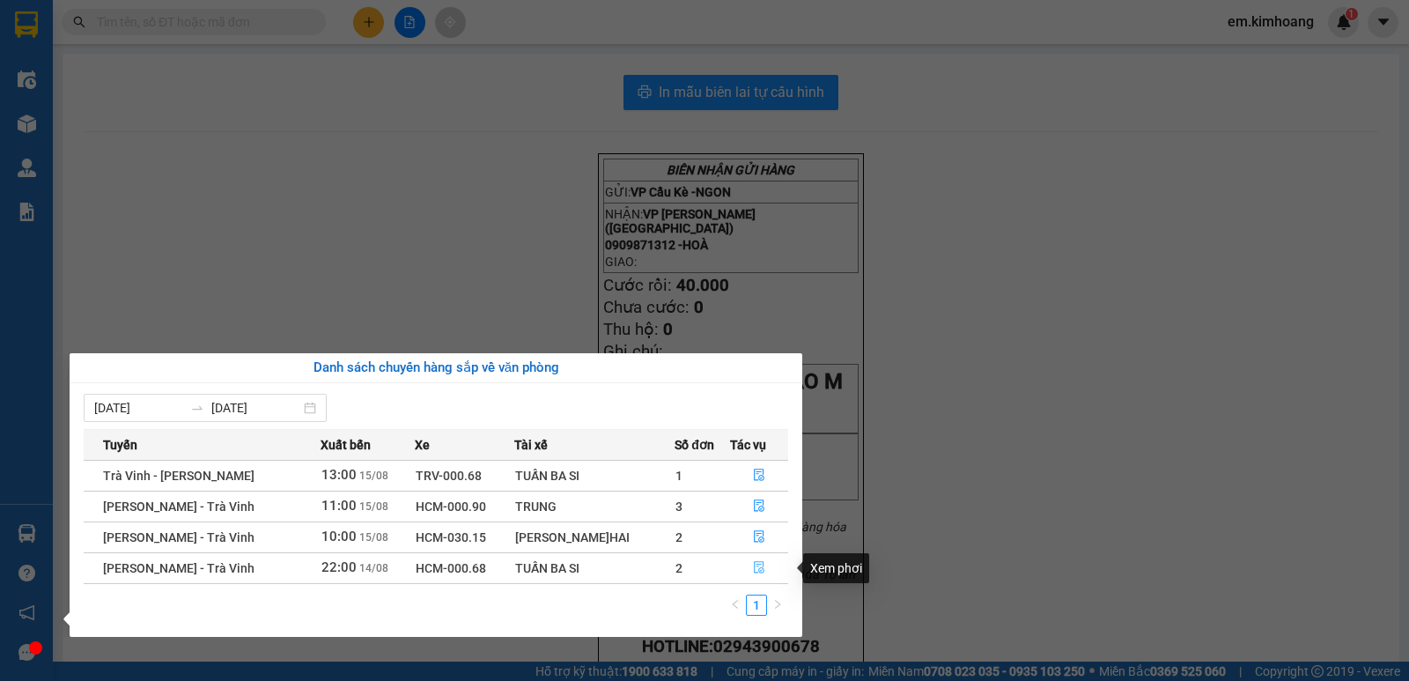
click at [754, 566] on icon "file-done" at bounding box center [759, 568] width 11 height 12
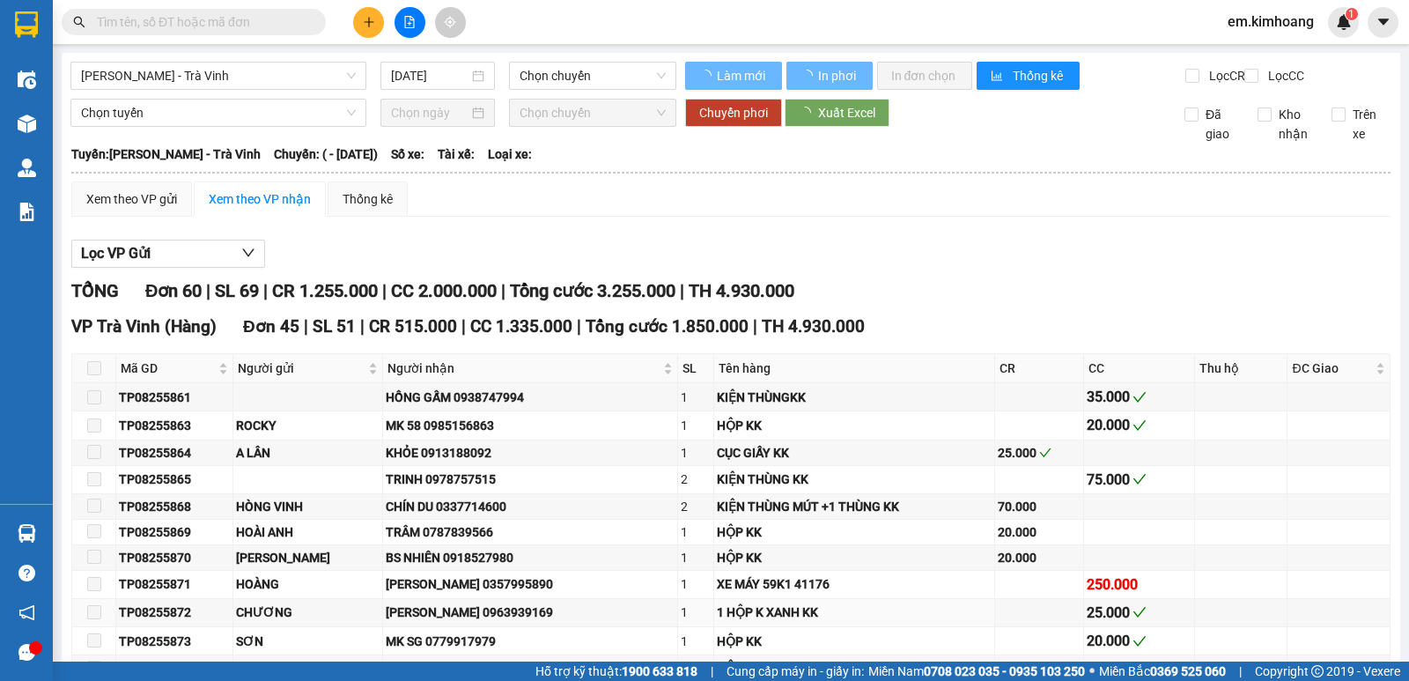
type input "[DATE]"
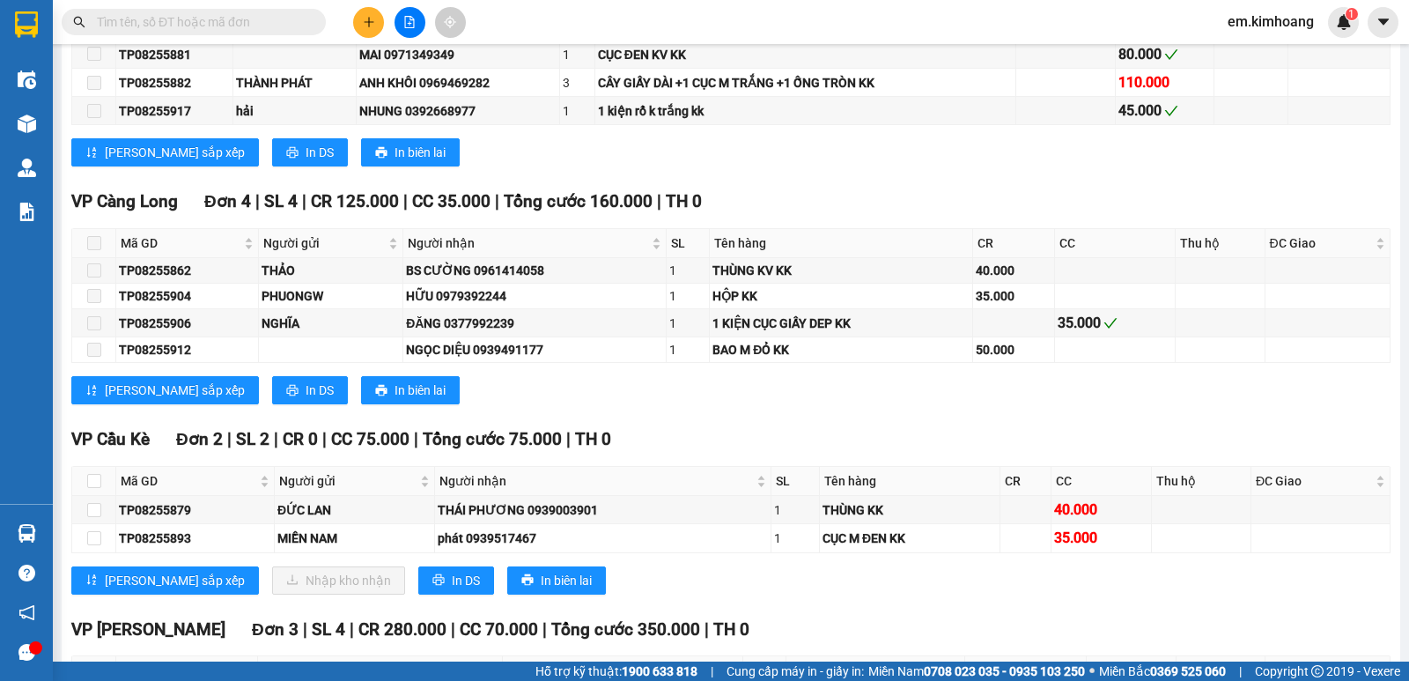
scroll to position [2124, 0]
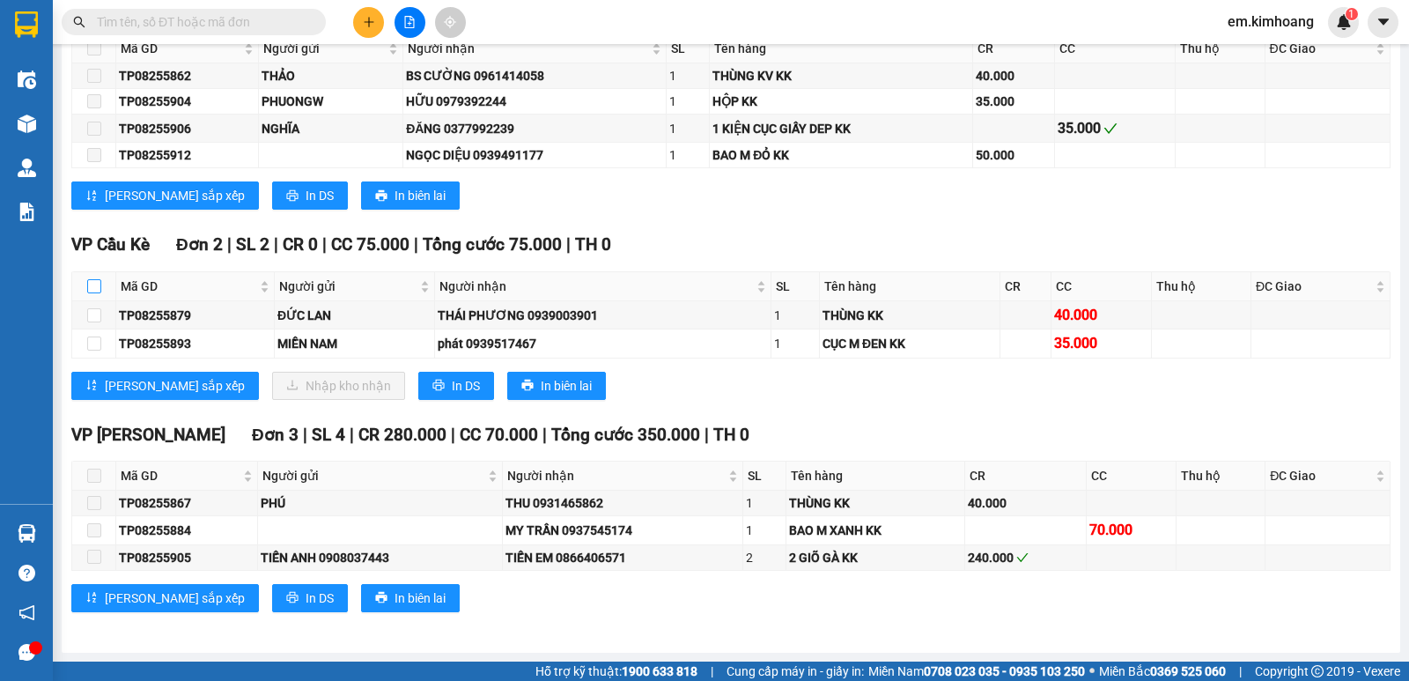
click at [93, 282] on input "checkbox" at bounding box center [94, 286] width 14 height 14
checkbox input "true"
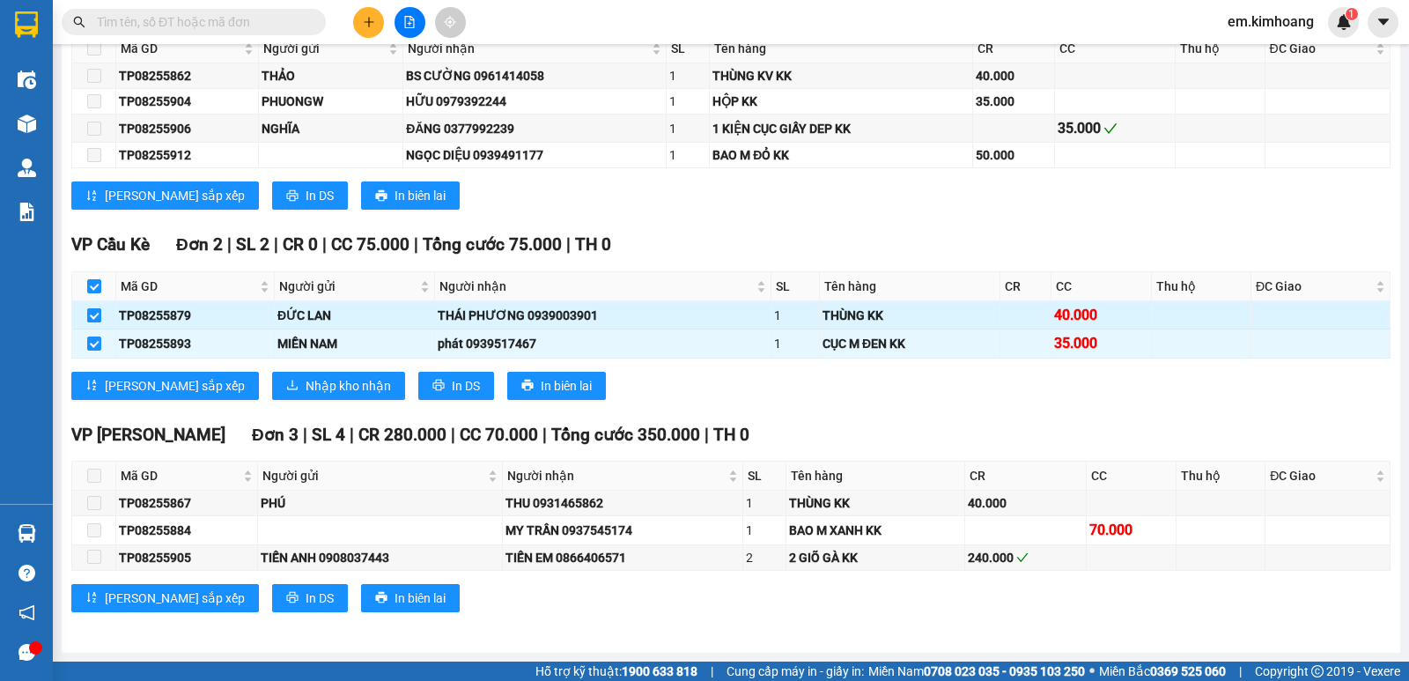
click at [96, 310] on input "checkbox" at bounding box center [94, 315] width 14 height 14
checkbox input "false"
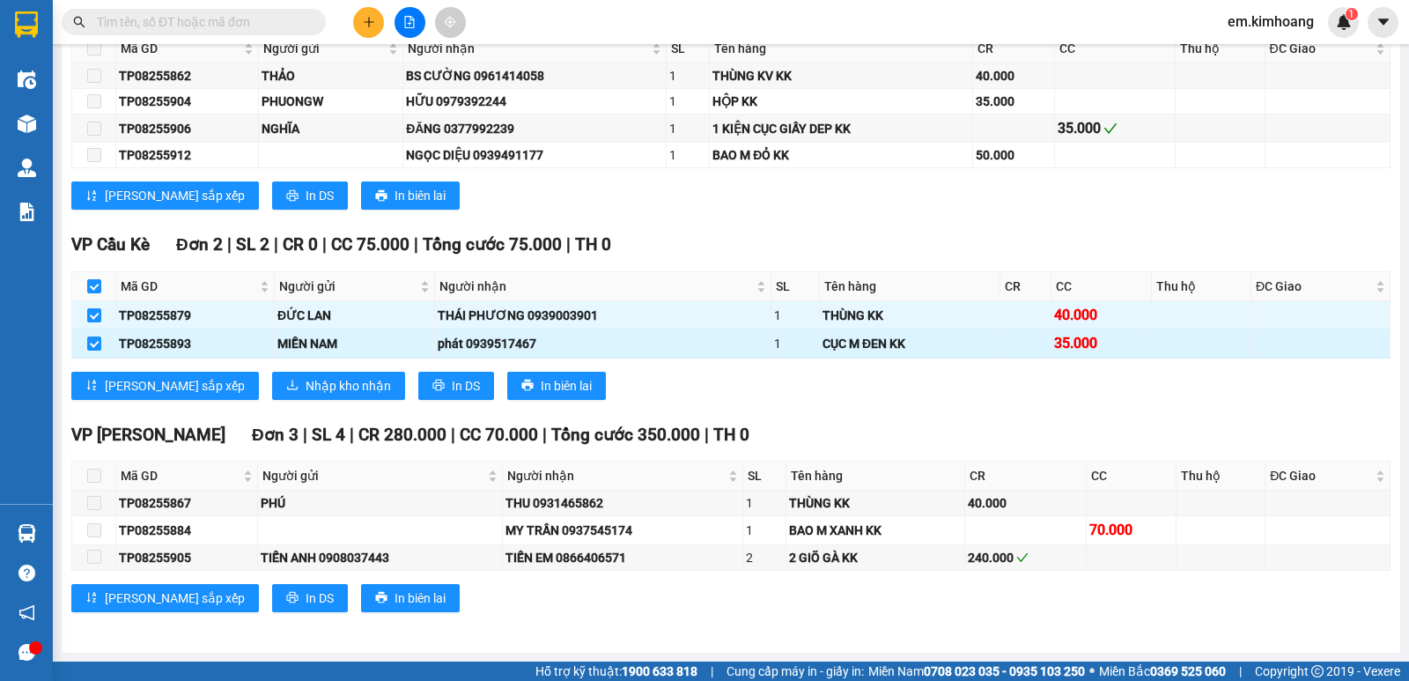
checkbox input "false"
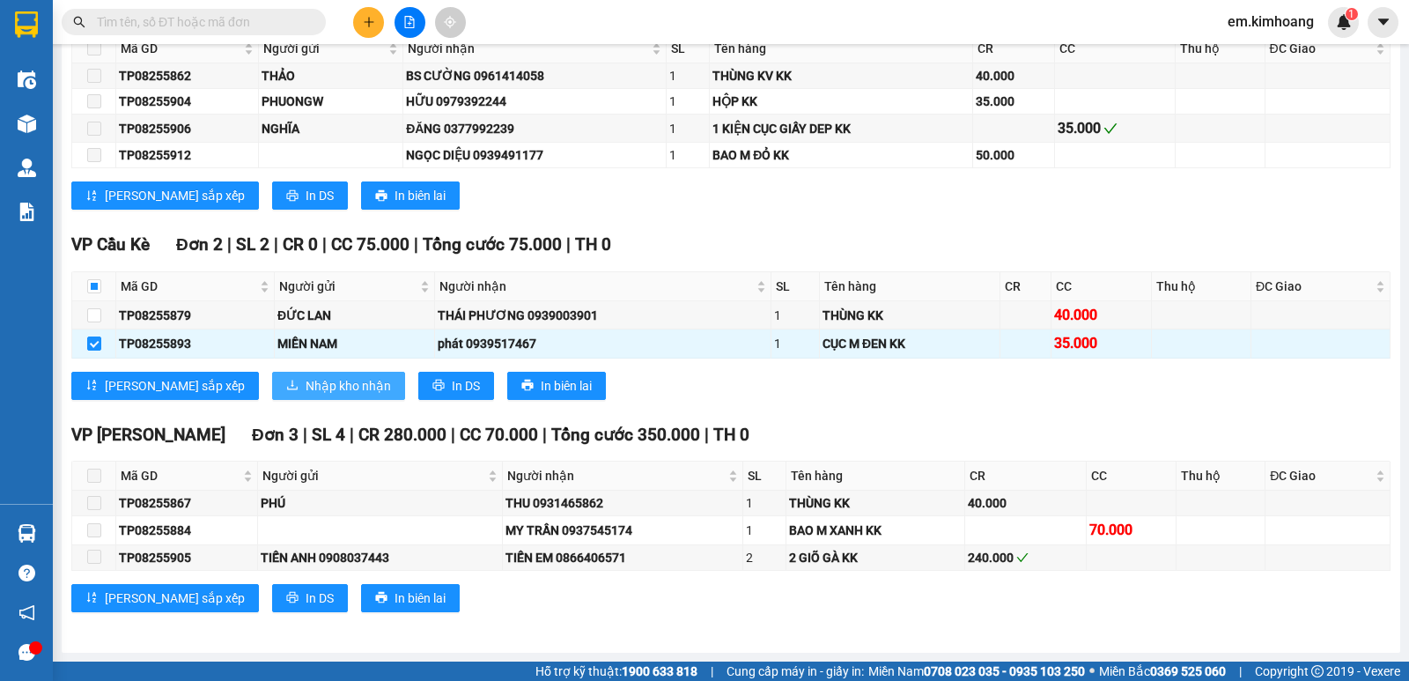
click at [306, 387] on span "Nhập kho nhận" at bounding box center [348, 385] width 85 height 19
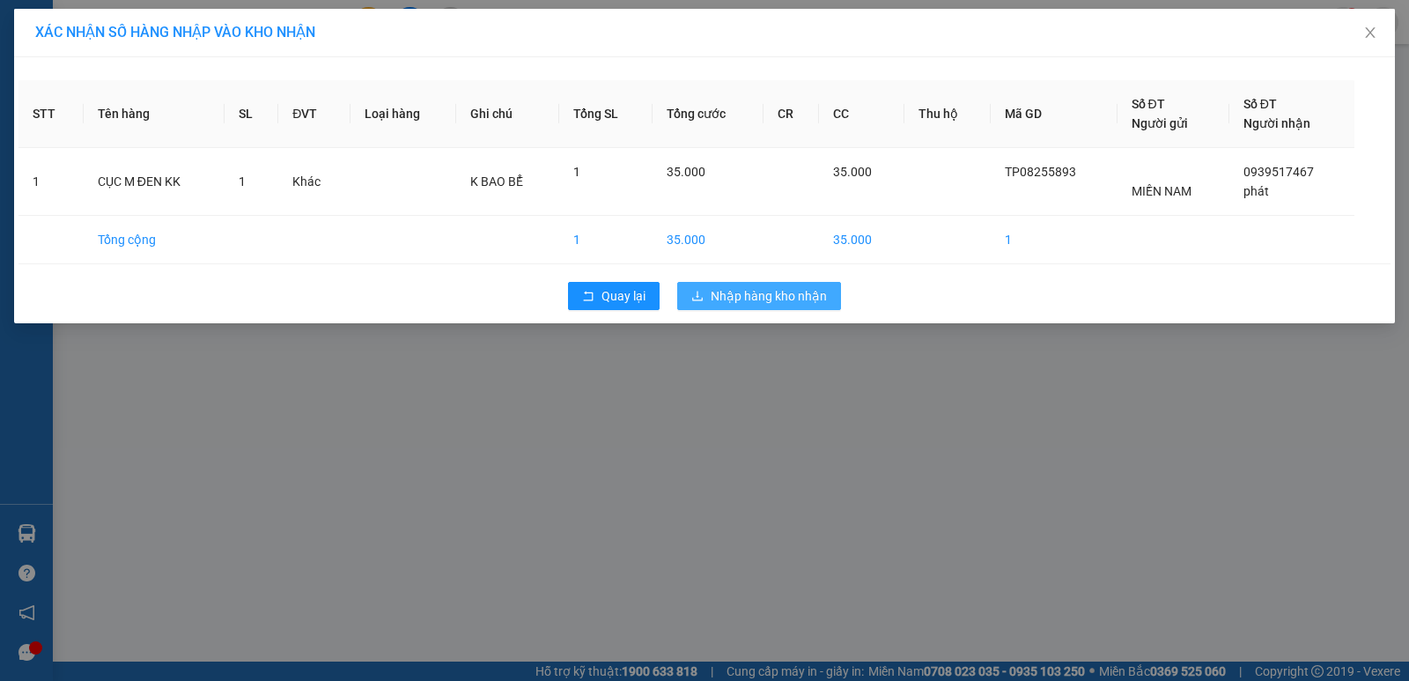
click at [755, 291] on span "Nhập hàng kho nhận" at bounding box center [769, 295] width 116 height 19
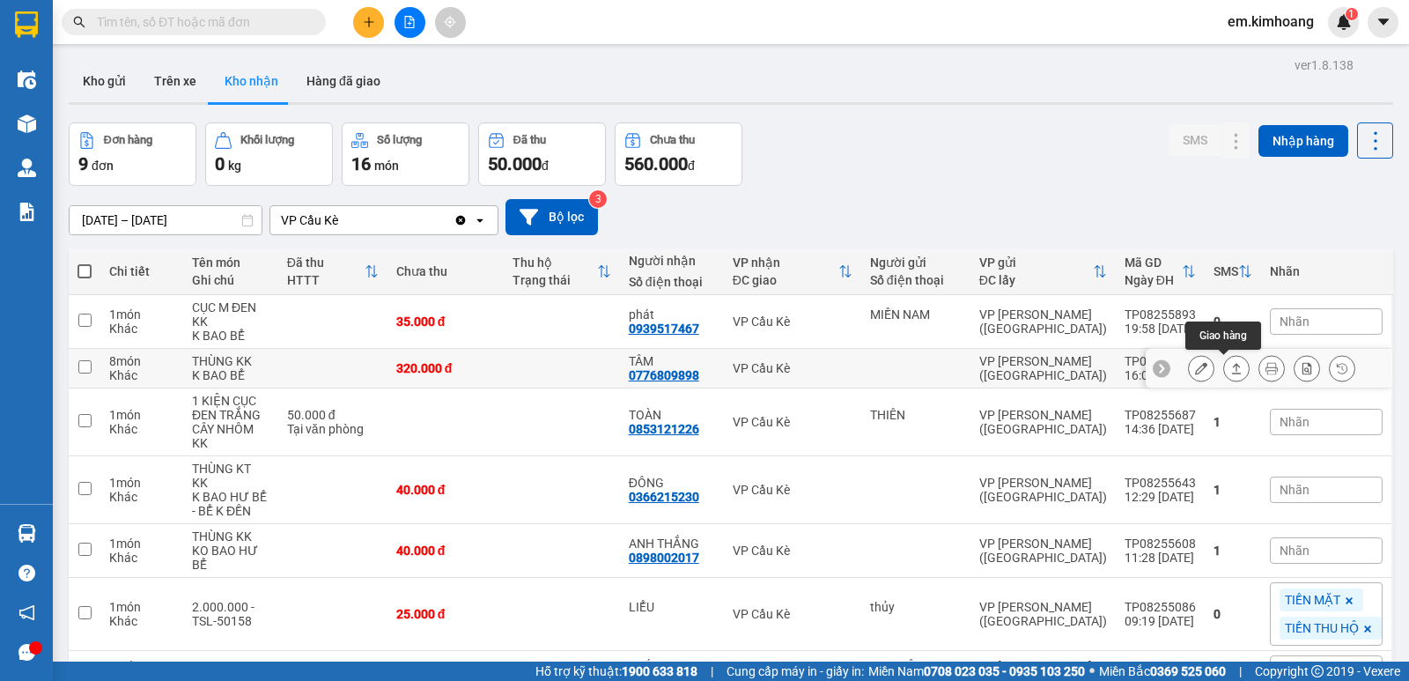
click at [1230, 366] on icon at bounding box center [1236, 368] width 12 height 12
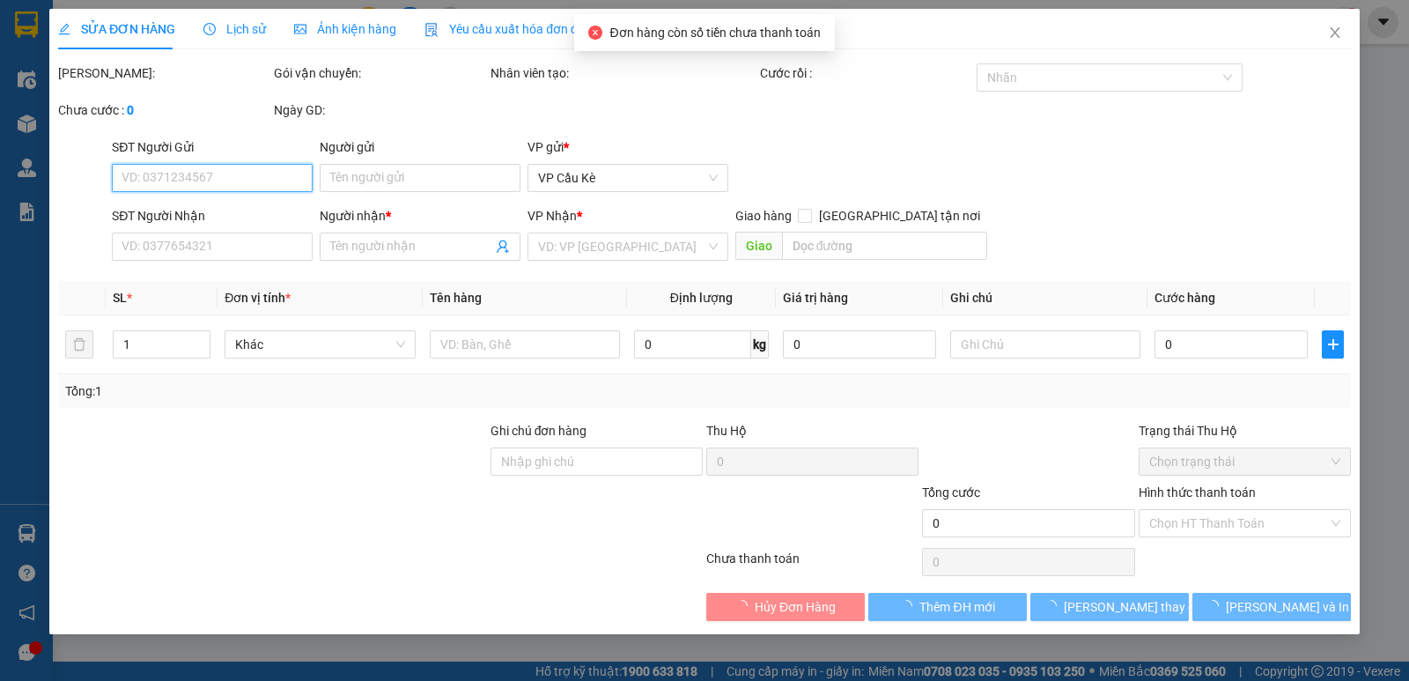
type input "0776809898"
type input "TÂM"
type input "320.000"
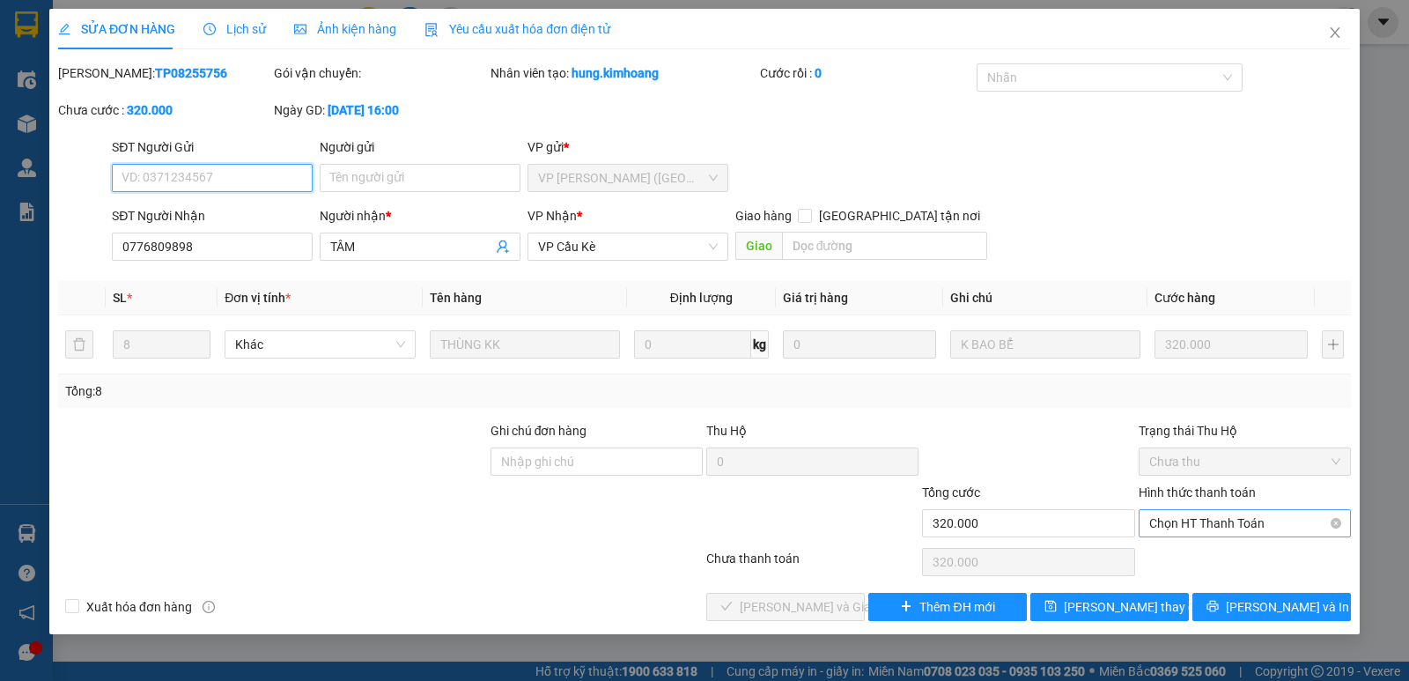
click at [1240, 521] on span "Chọn HT Thanh Toán" at bounding box center [1244, 523] width 191 height 26
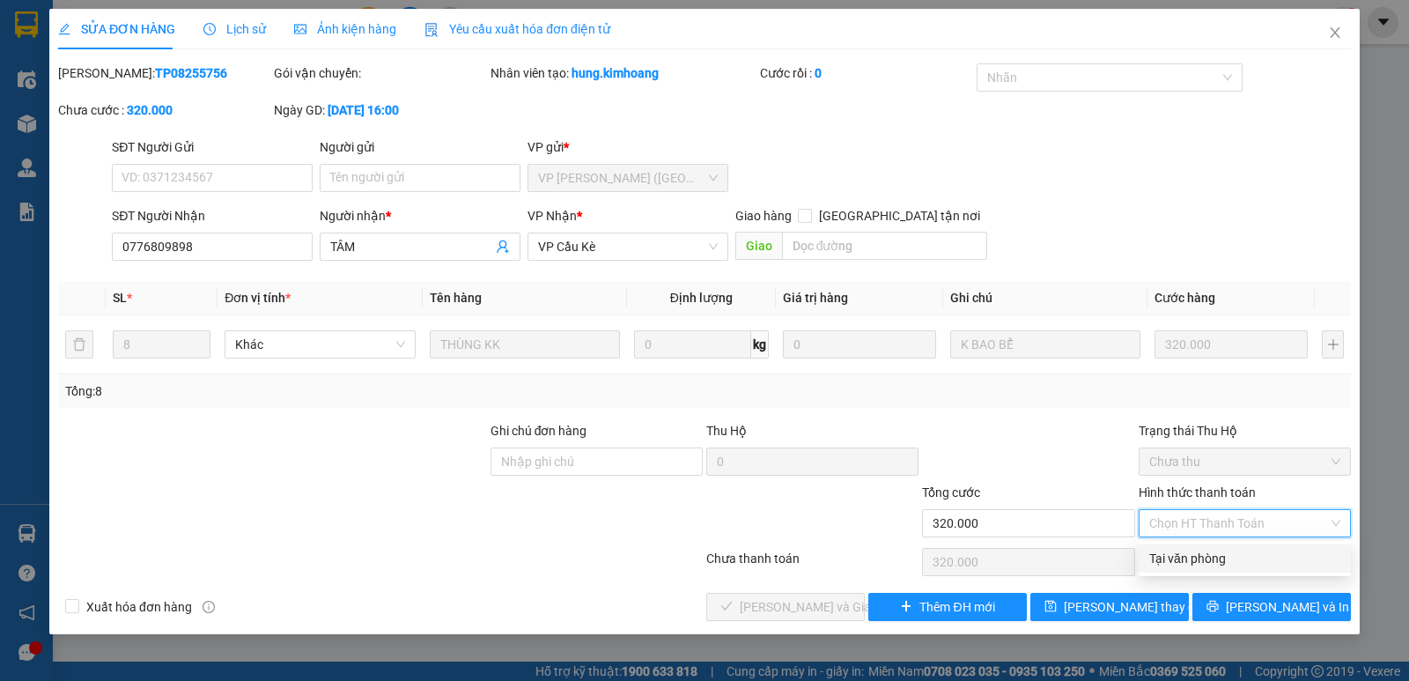
click at [1241, 556] on div "Tại văn phòng" at bounding box center [1244, 558] width 191 height 19
type input "0"
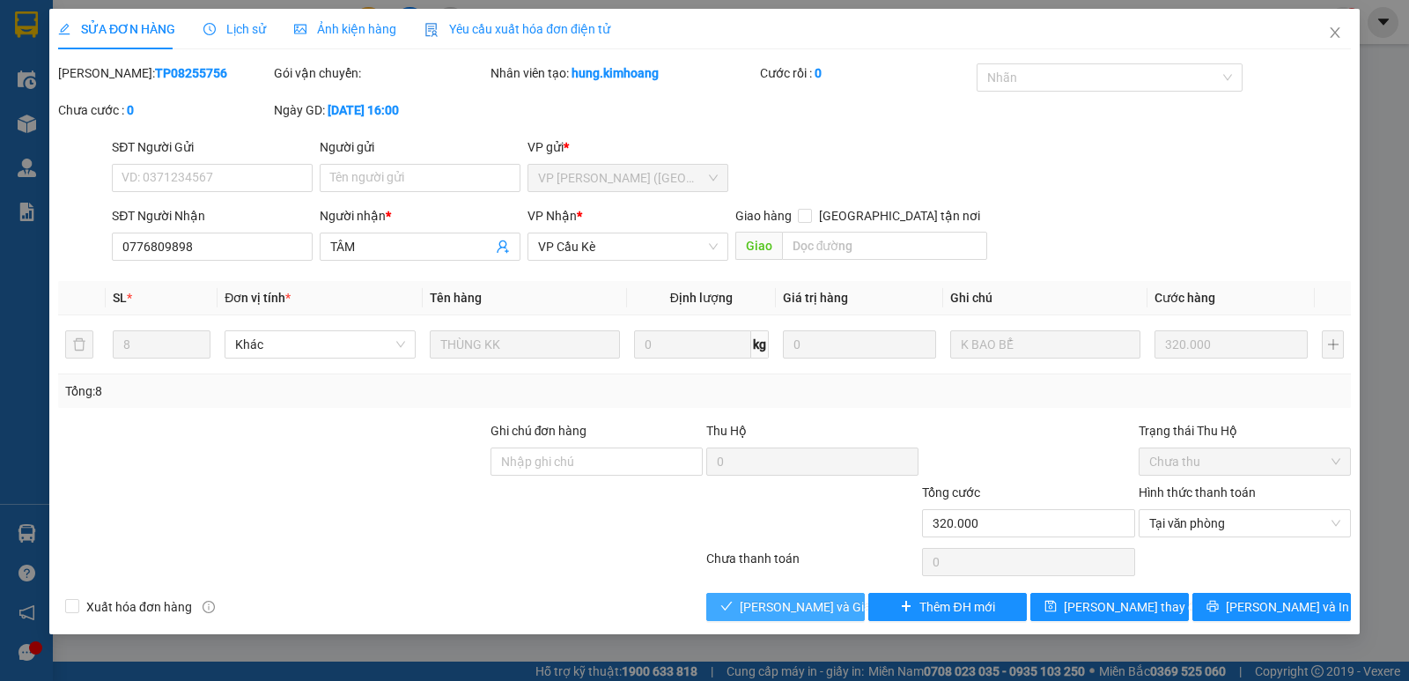
click at [836, 612] on span "[PERSON_NAME] và Giao hàng" at bounding box center [824, 606] width 169 height 19
